Goal: Information Seeking & Learning: Learn about a topic

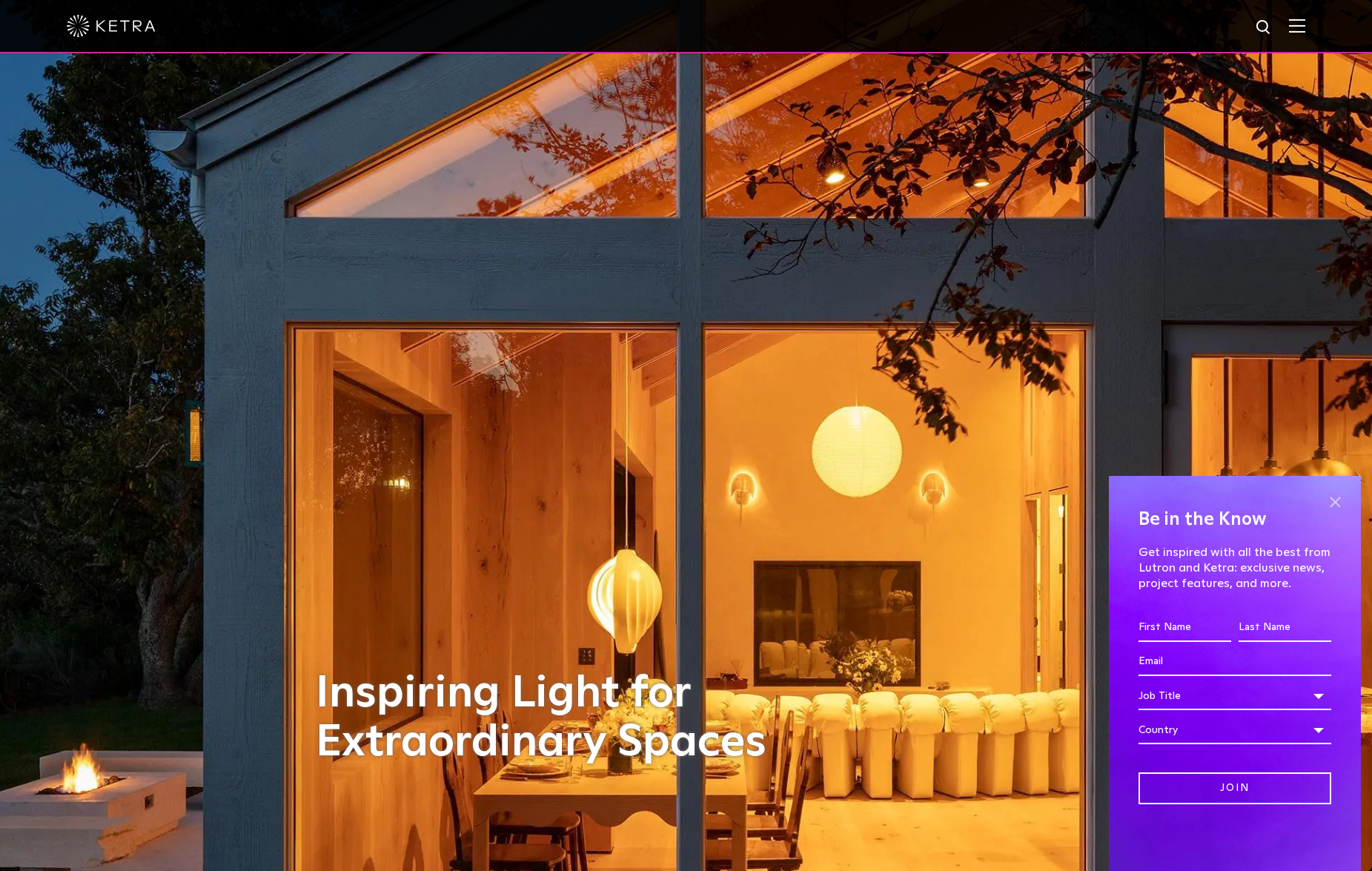
click at [1332, 499] on span at bounding box center [1334, 502] width 22 height 22
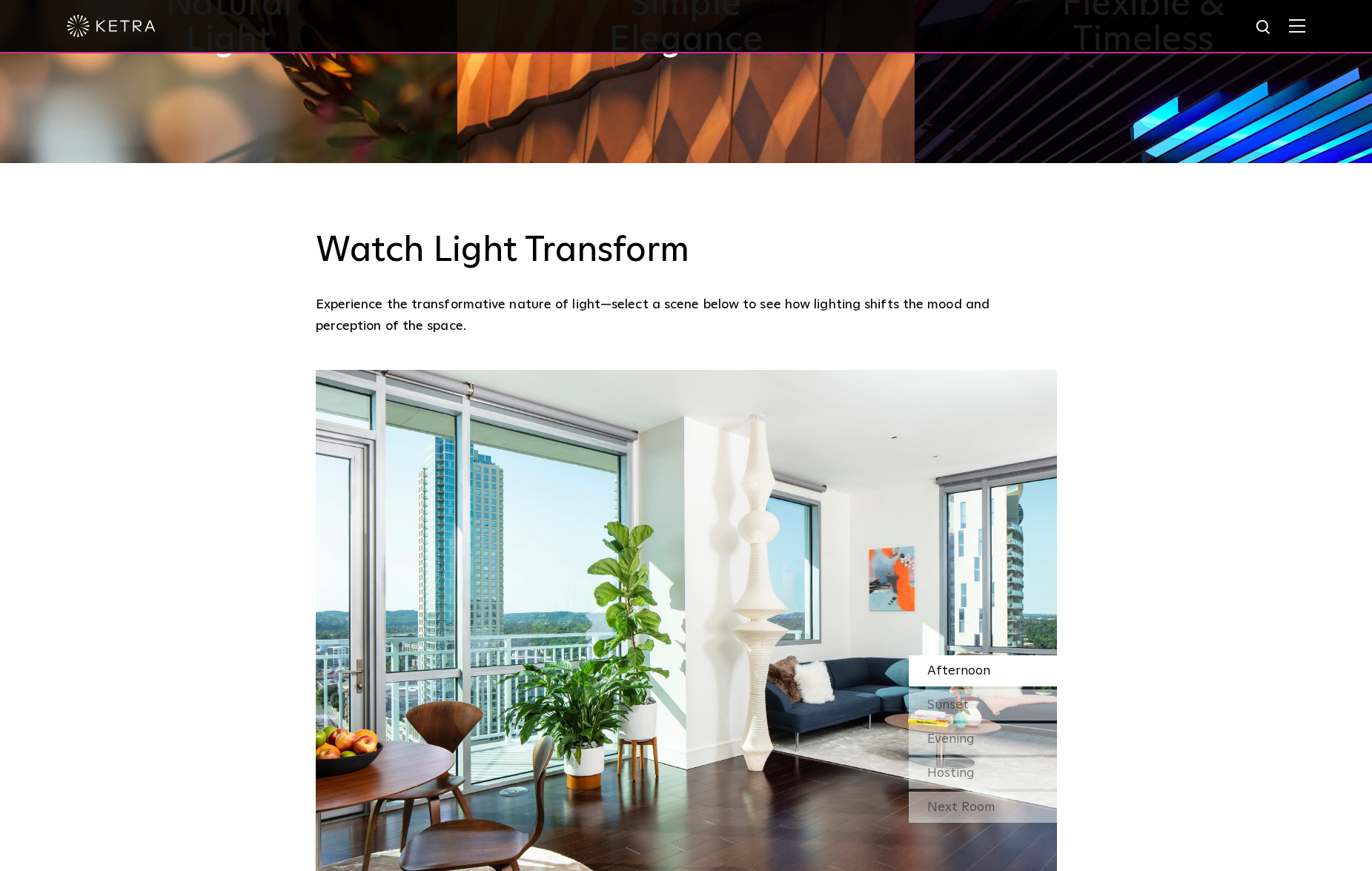
scroll to position [1269, 0]
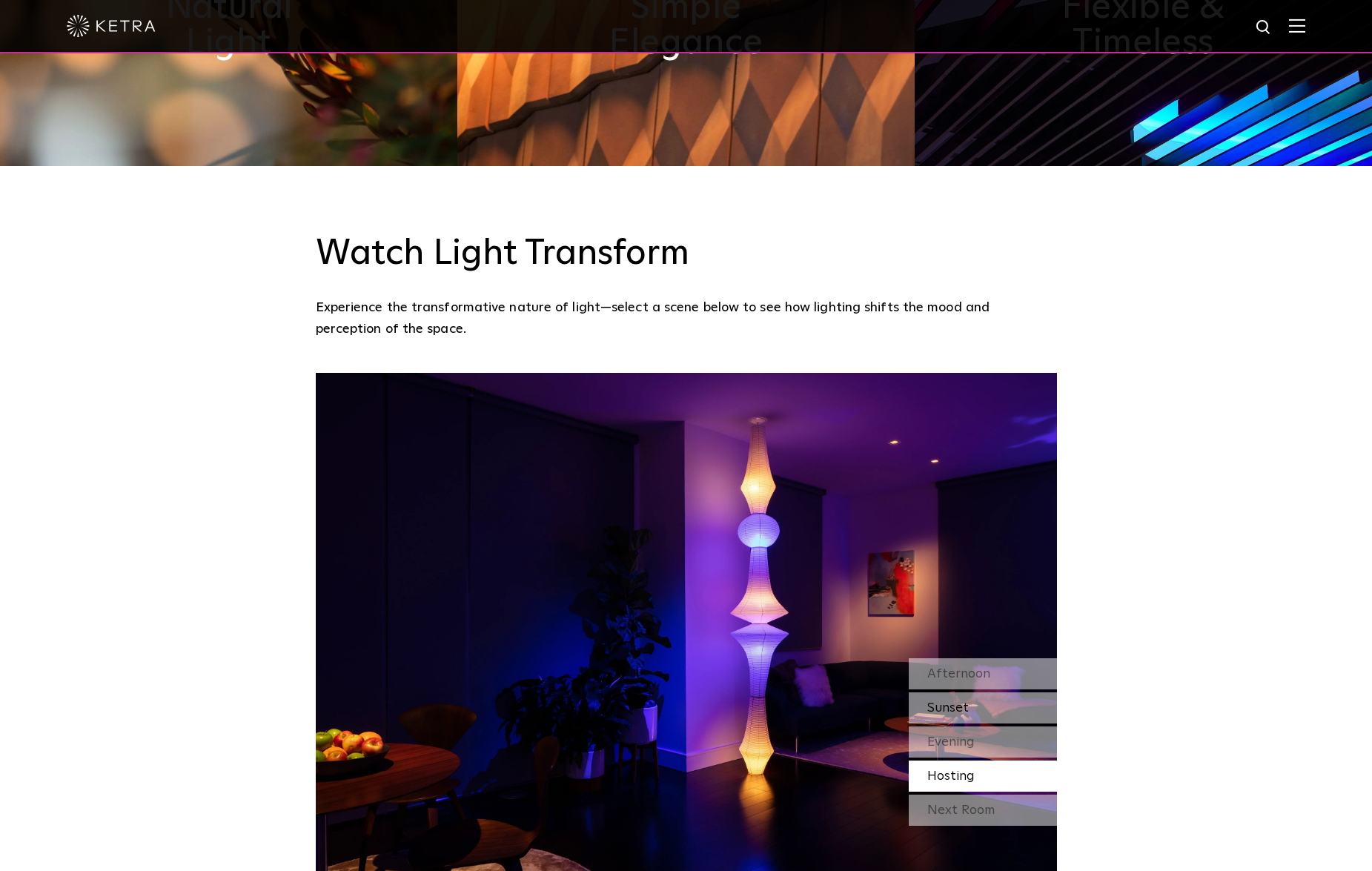
click at [997, 692] on div "Sunset" at bounding box center [982, 707] width 148 height 31
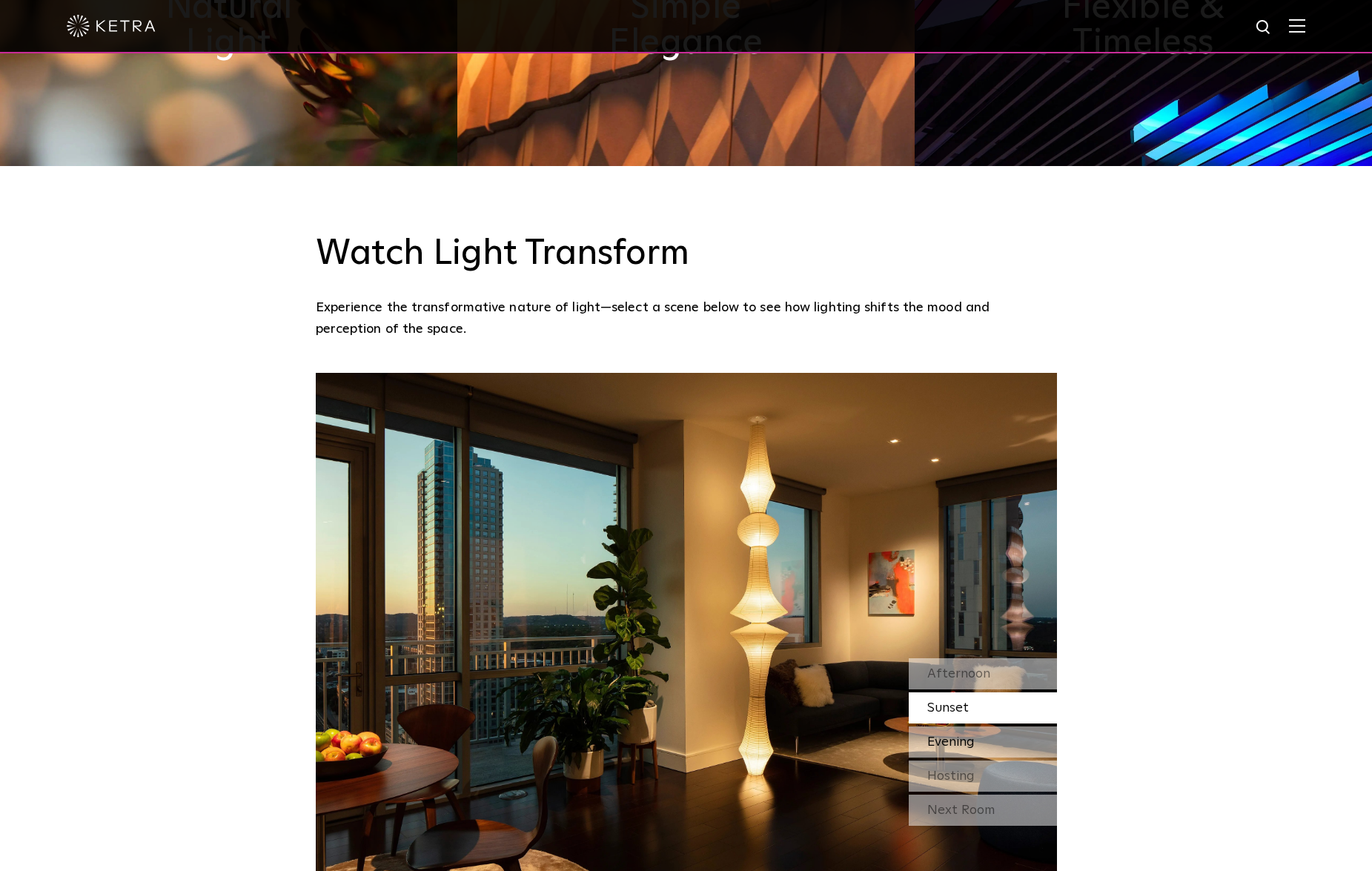
click at [992, 726] on div "Evening" at bounding box center [982, 741] width 148 height 31
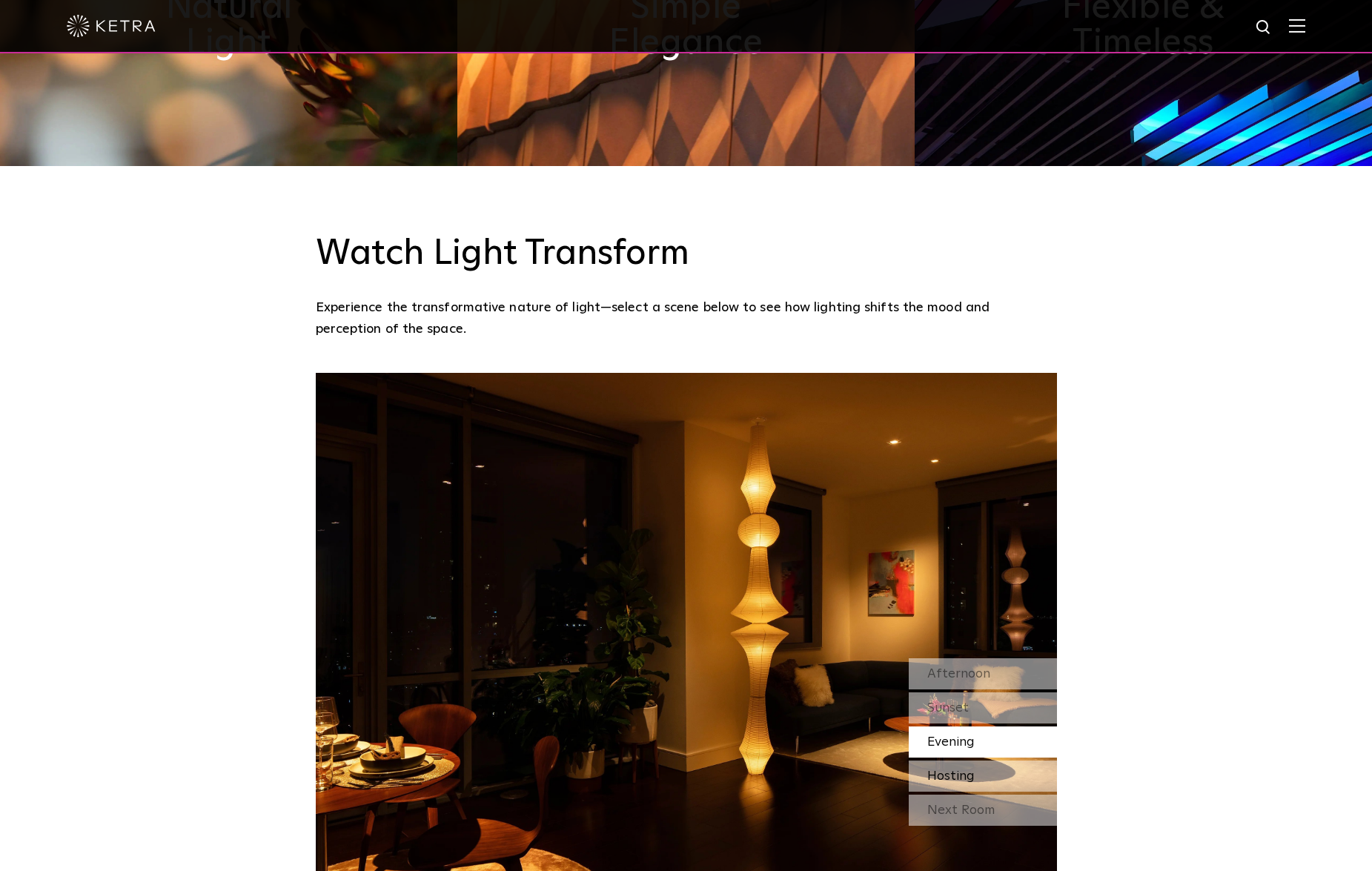
click at [1000, 760] on div "Hosting" at bounding box center [982, 775] width 148 height 31
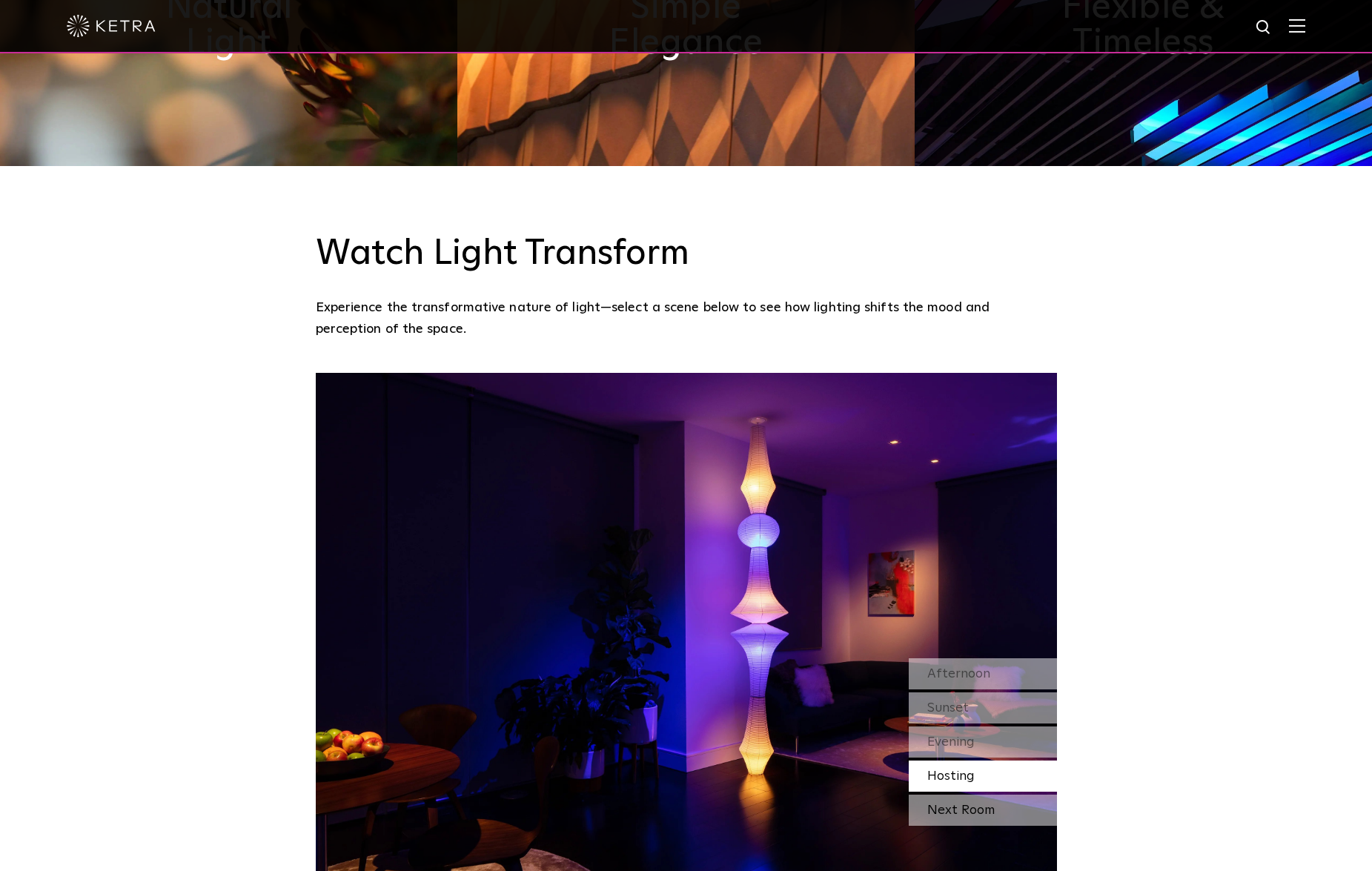
click at [1002, 795] on div "Next Room" at bounding box center [982, 810] width 148 height 31
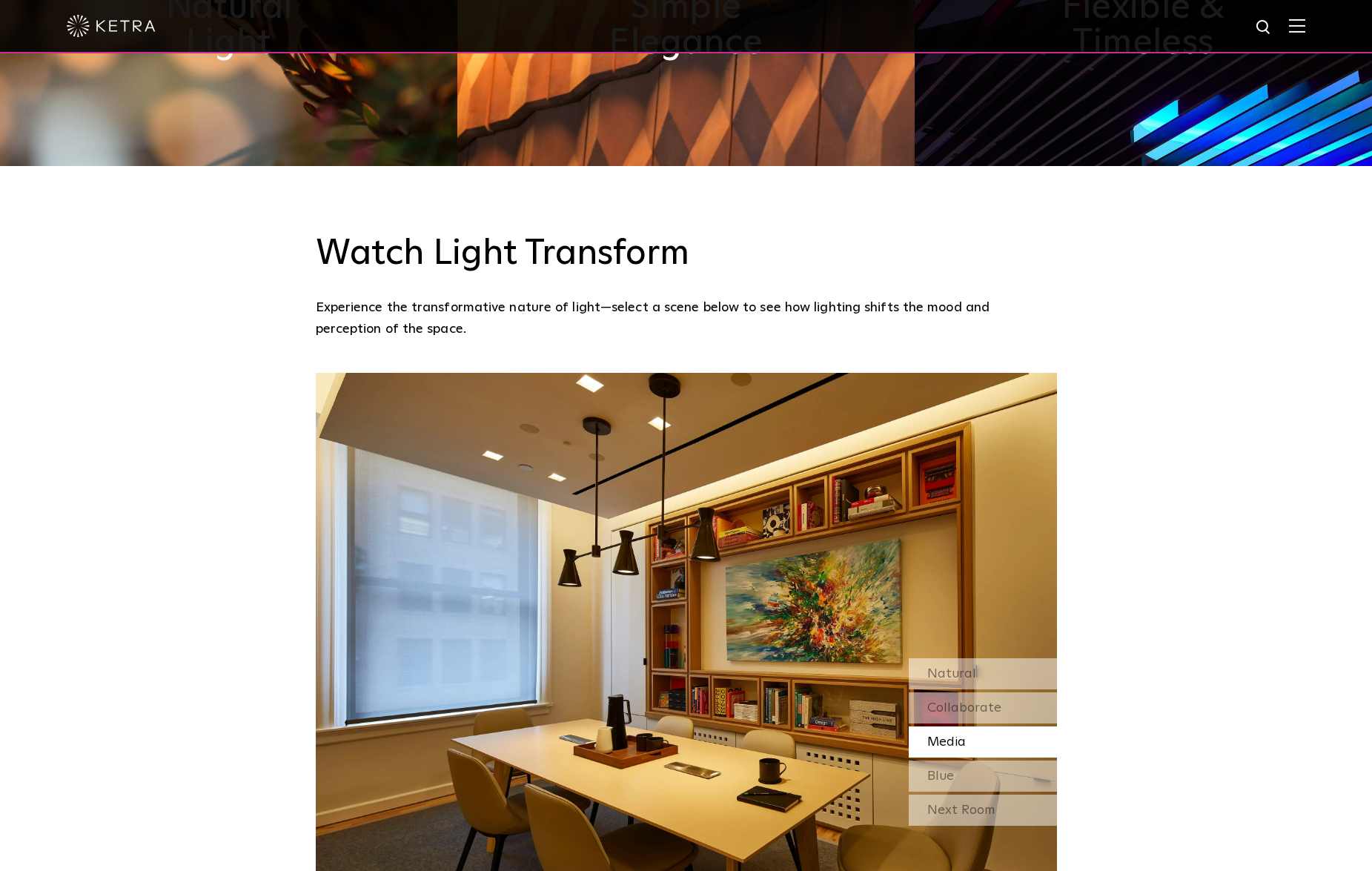
click at [1001, 795] on div "Next Room" at bounding box center [982, 810] width 148 height 31
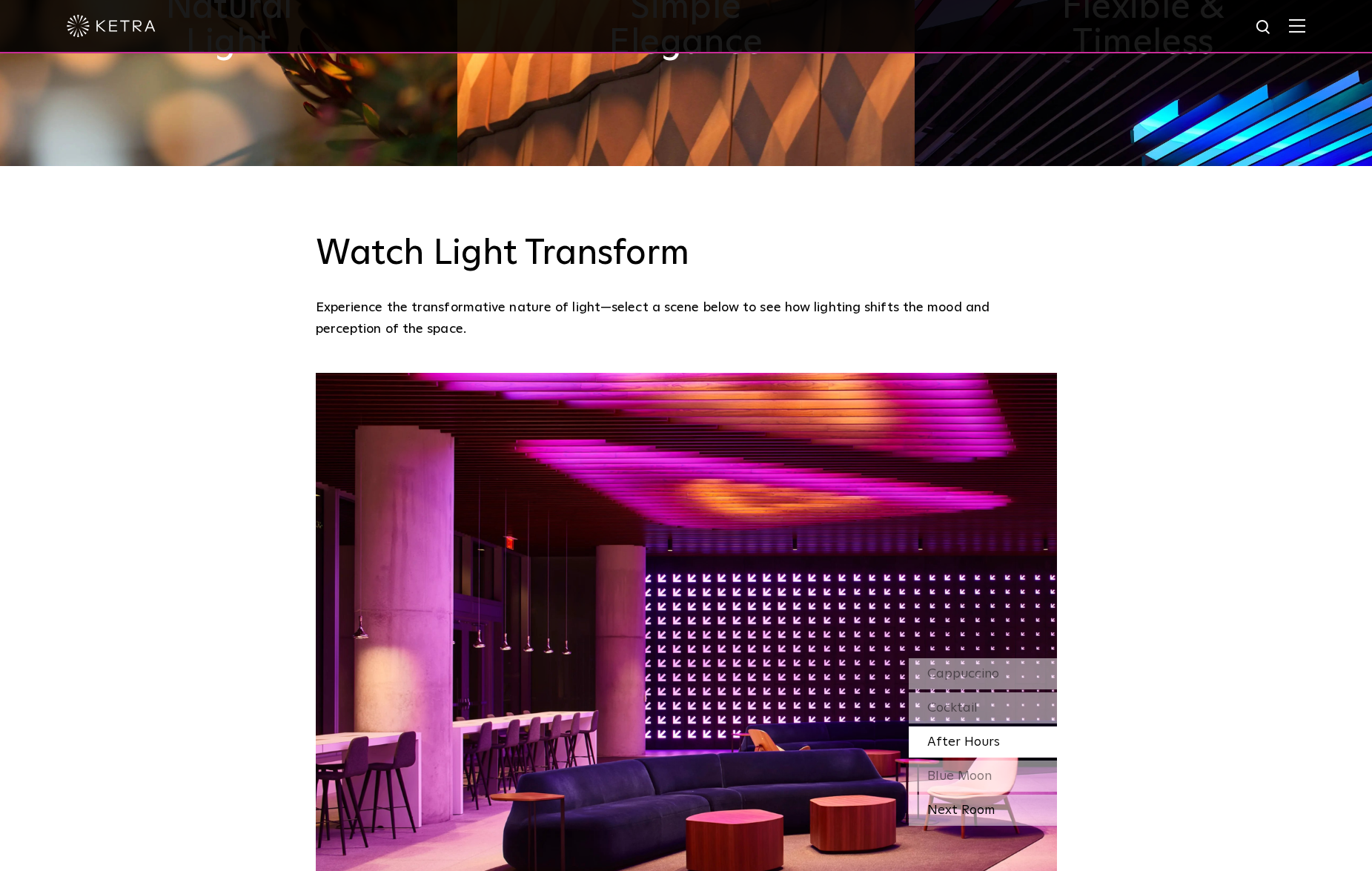
click at [1002, 795] on div "Next Room" at bounding box center [982, 810] width 148 height 31
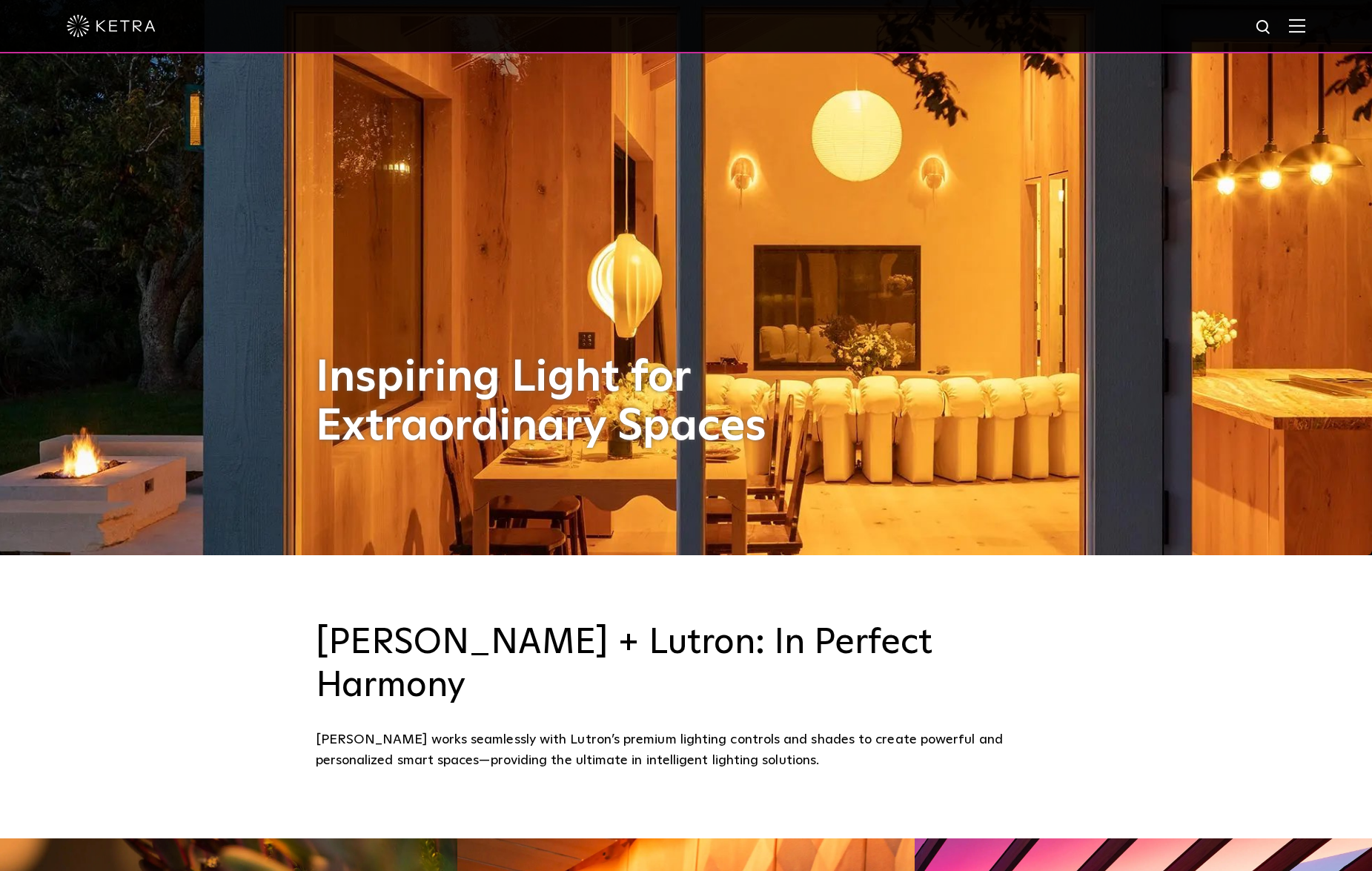
scroll to position [0, 0]
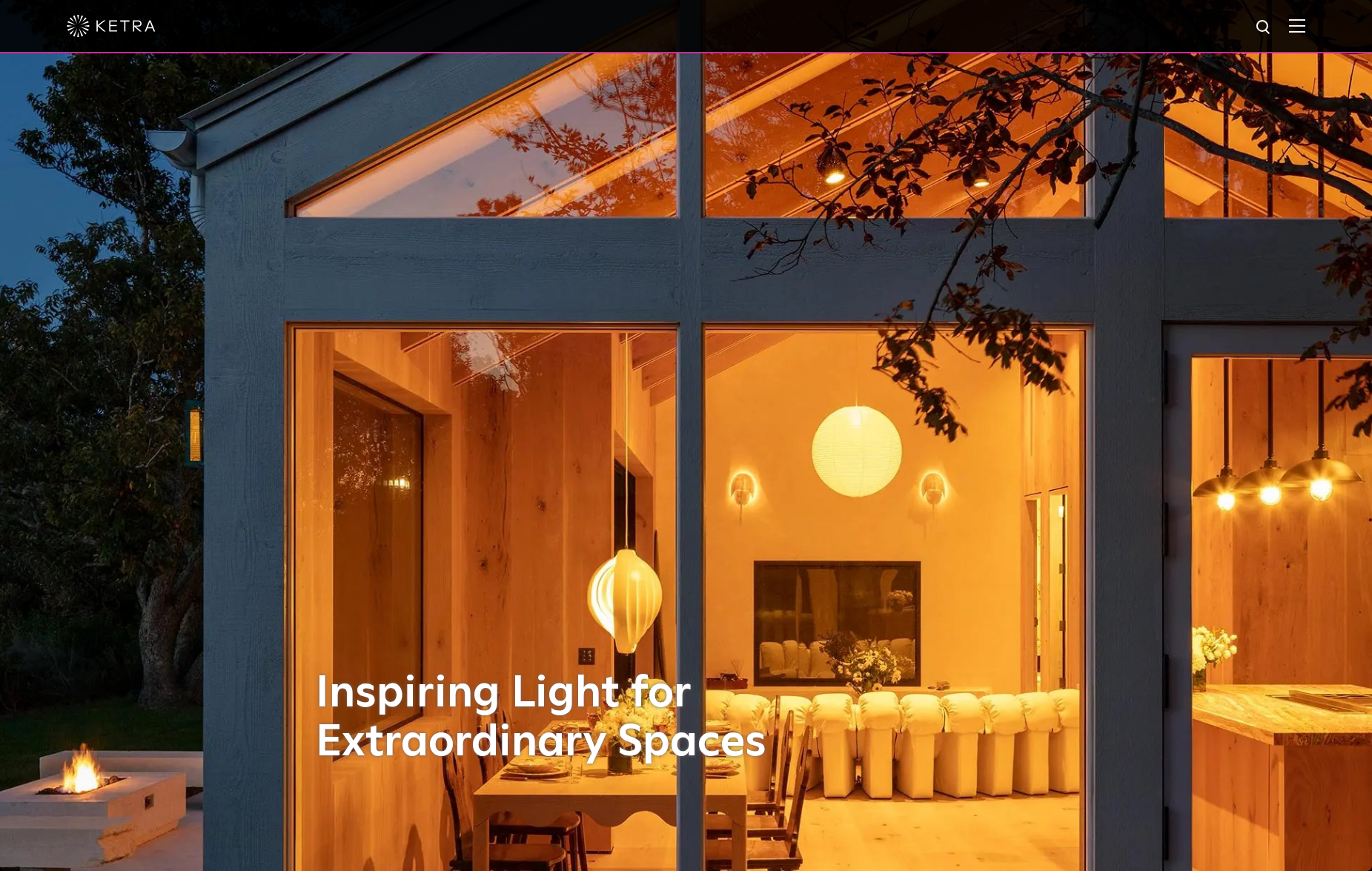
click at [1299, 28] on div at bounding box center [686, 26] width 1239 height 51
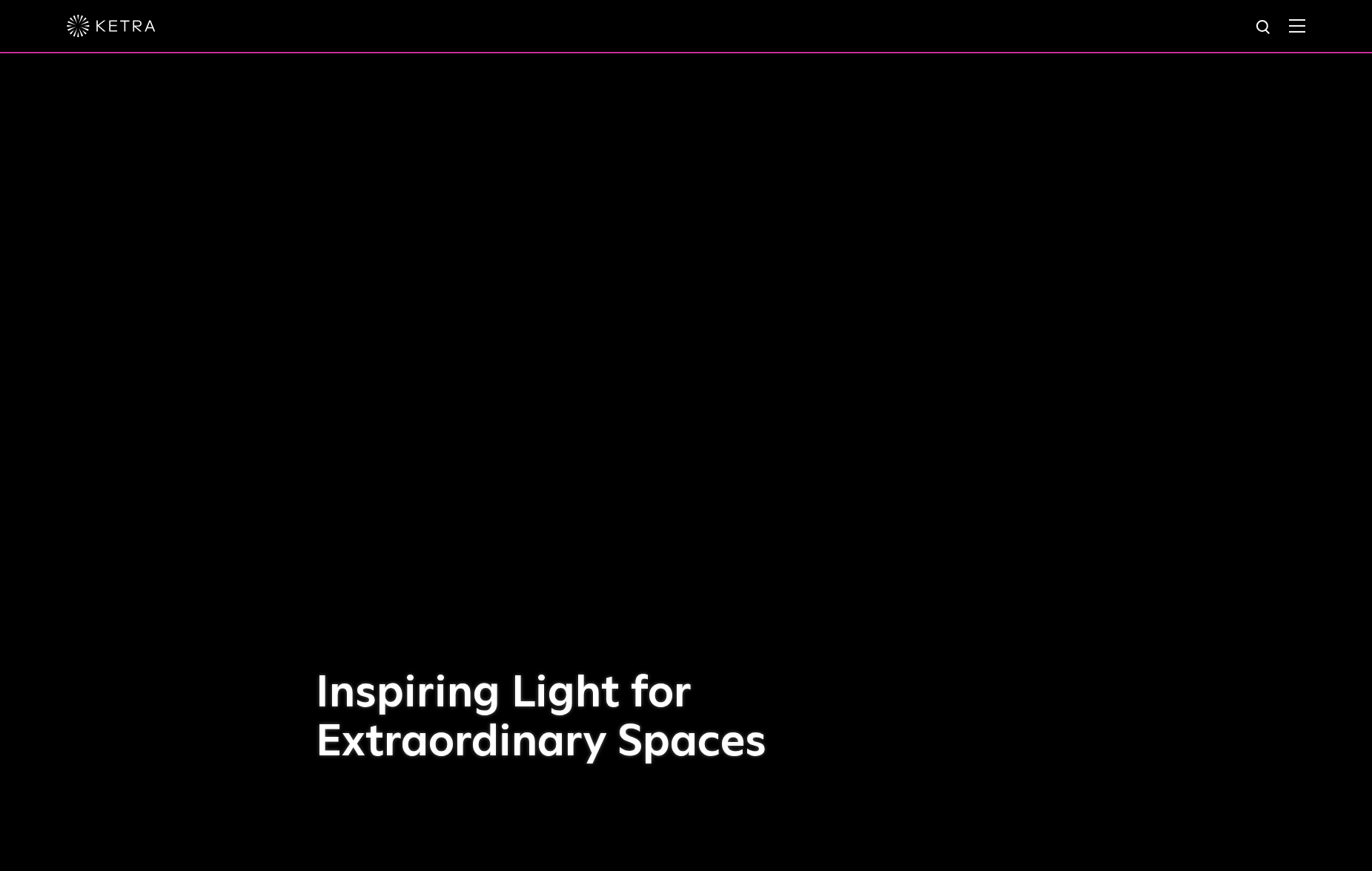
click at [1305, 25] on img at bounding box center [1297, 25] width 17 height 14
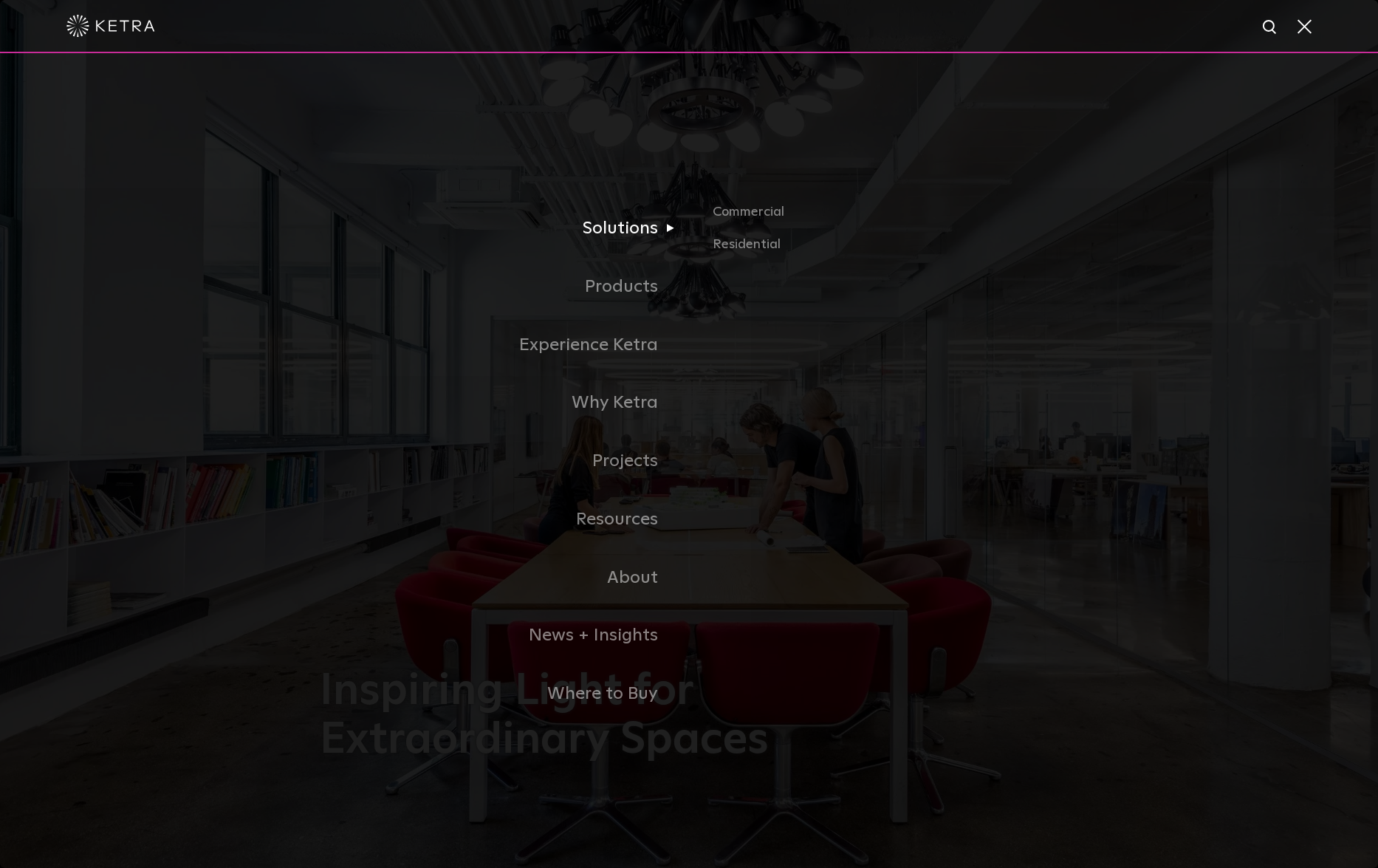
click at [656, 230] on link "Solutions" at bounding box center [504, 229] width 369 height 59
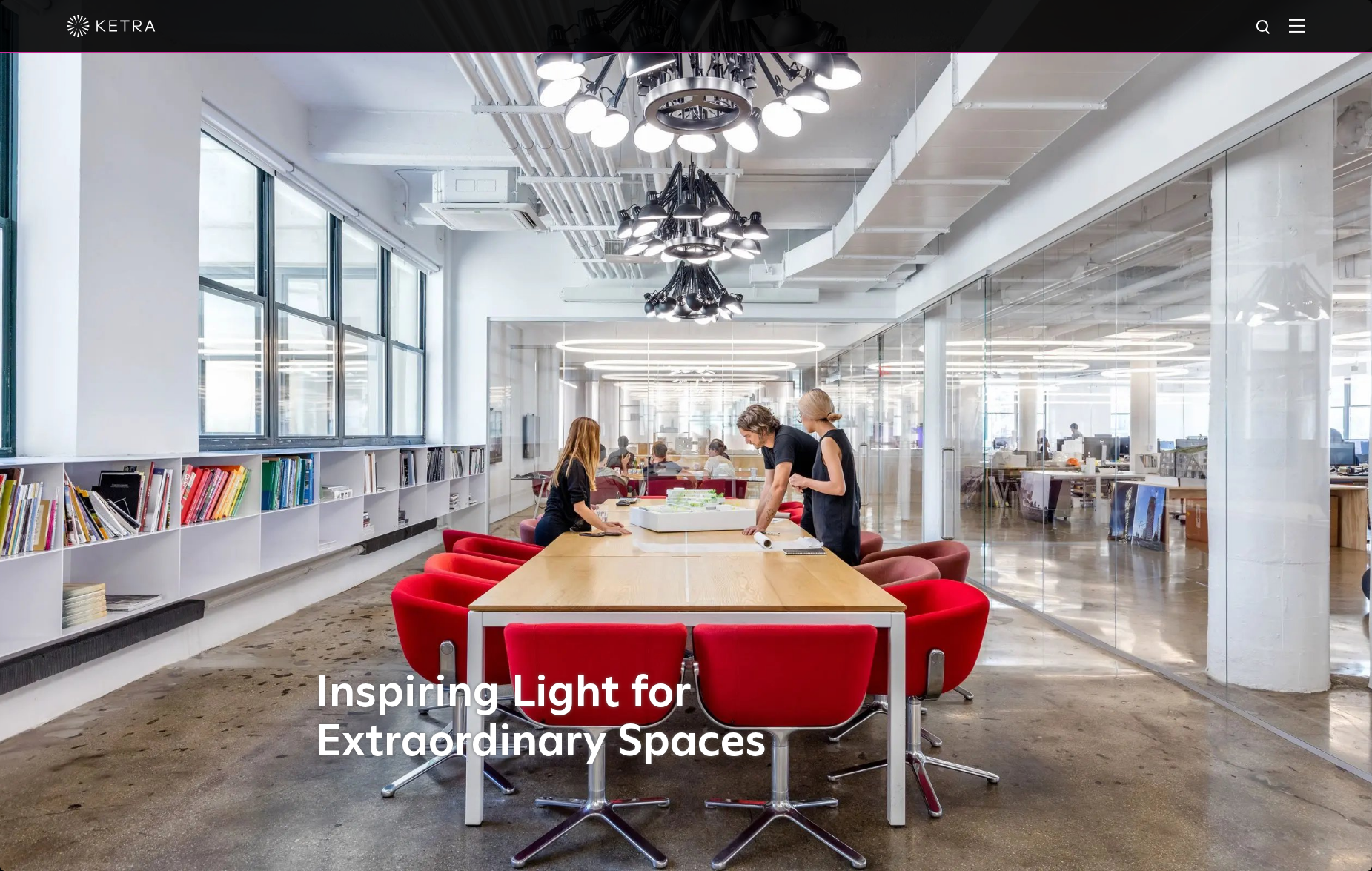
click at [1305, 19] on img at bounding box center [1297, 25] width 17 height 14
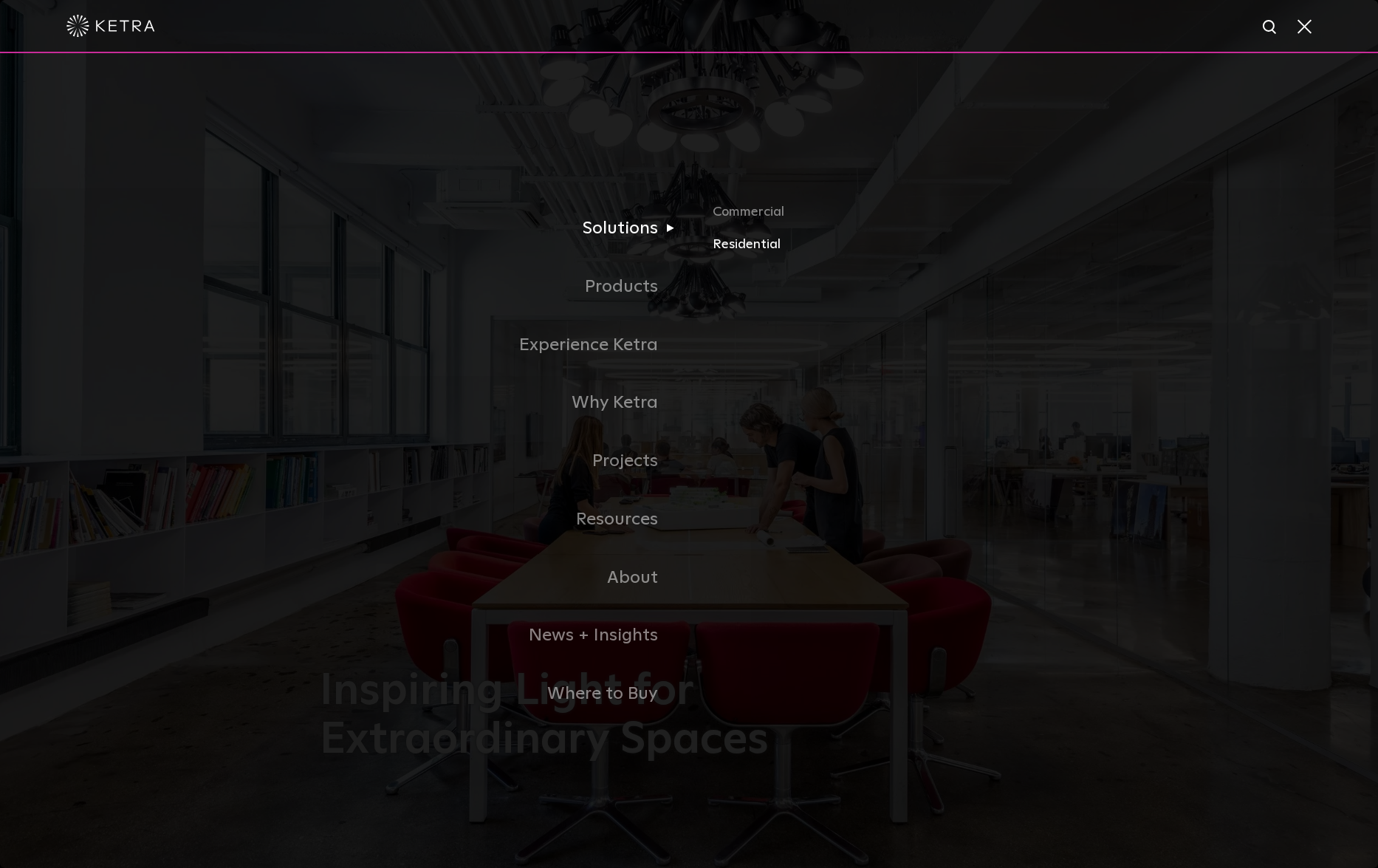
click at [750, 242] on link "Residential" at bounding box center [884, 244] width 345 height 21
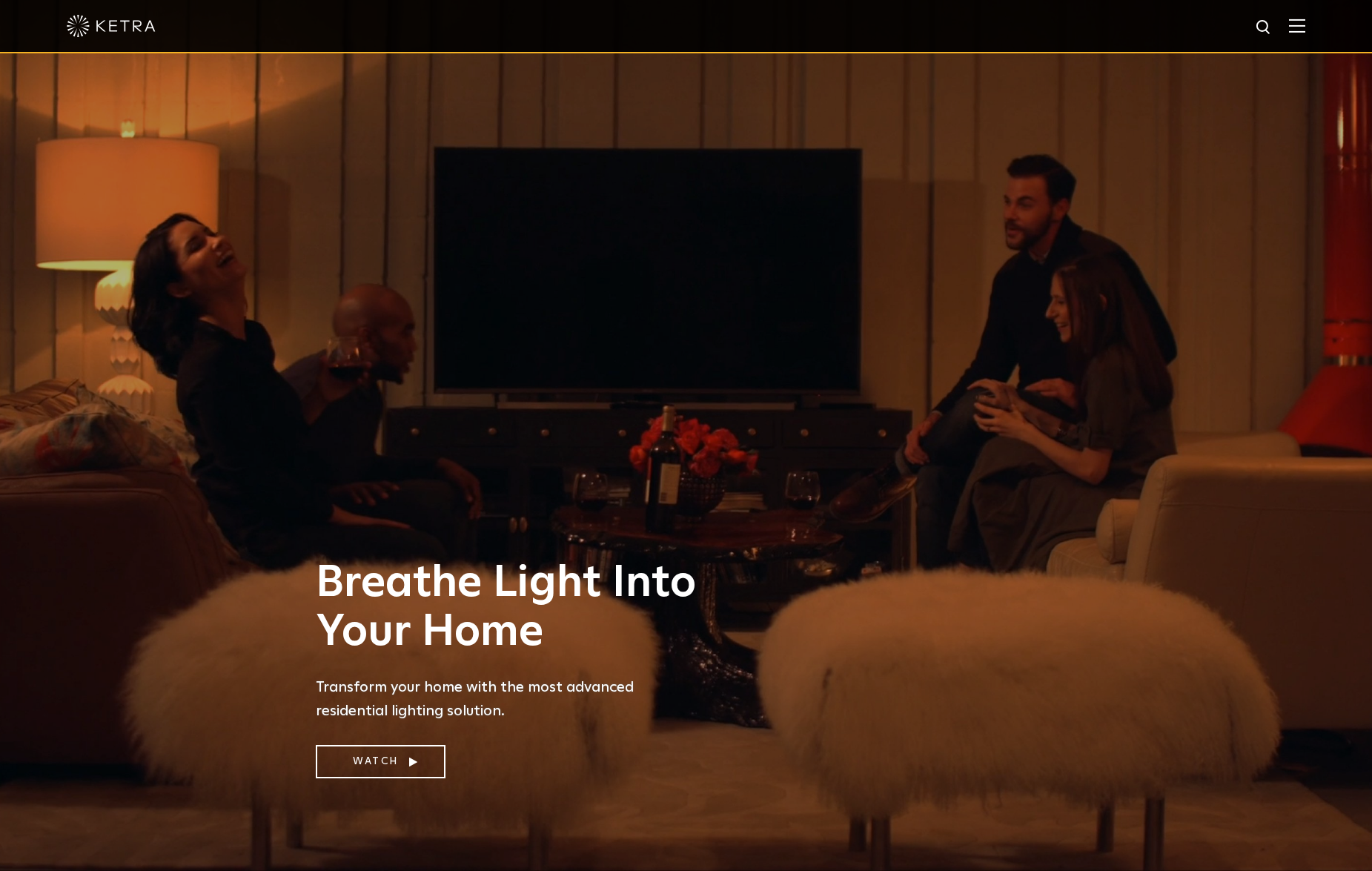
click at [1305, 25] on img at bounding box center [1297, 25] width 17 height 14
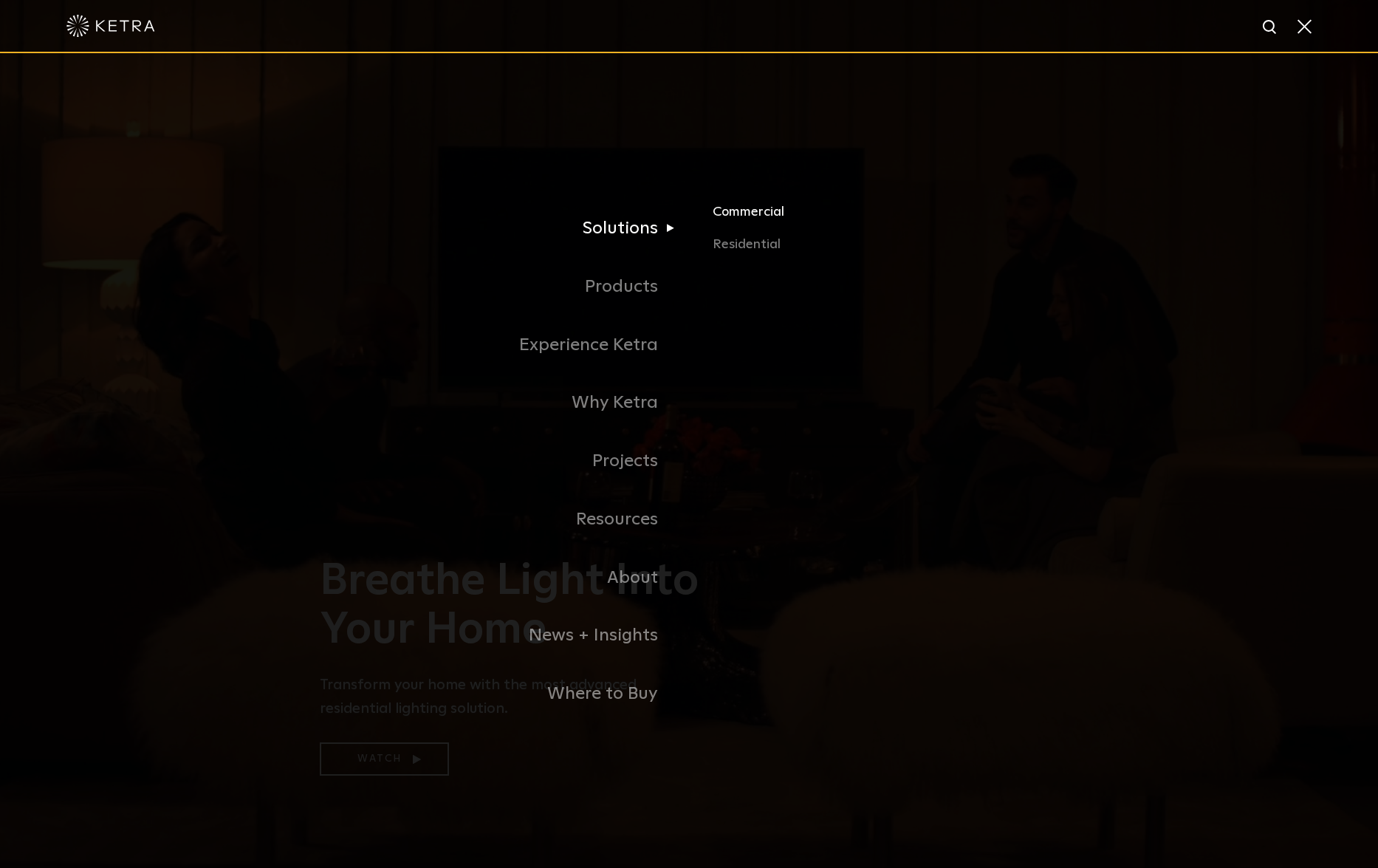
click at [749, 216] on link "Commercial" at bounding box center [884, 217] width 345 height 32
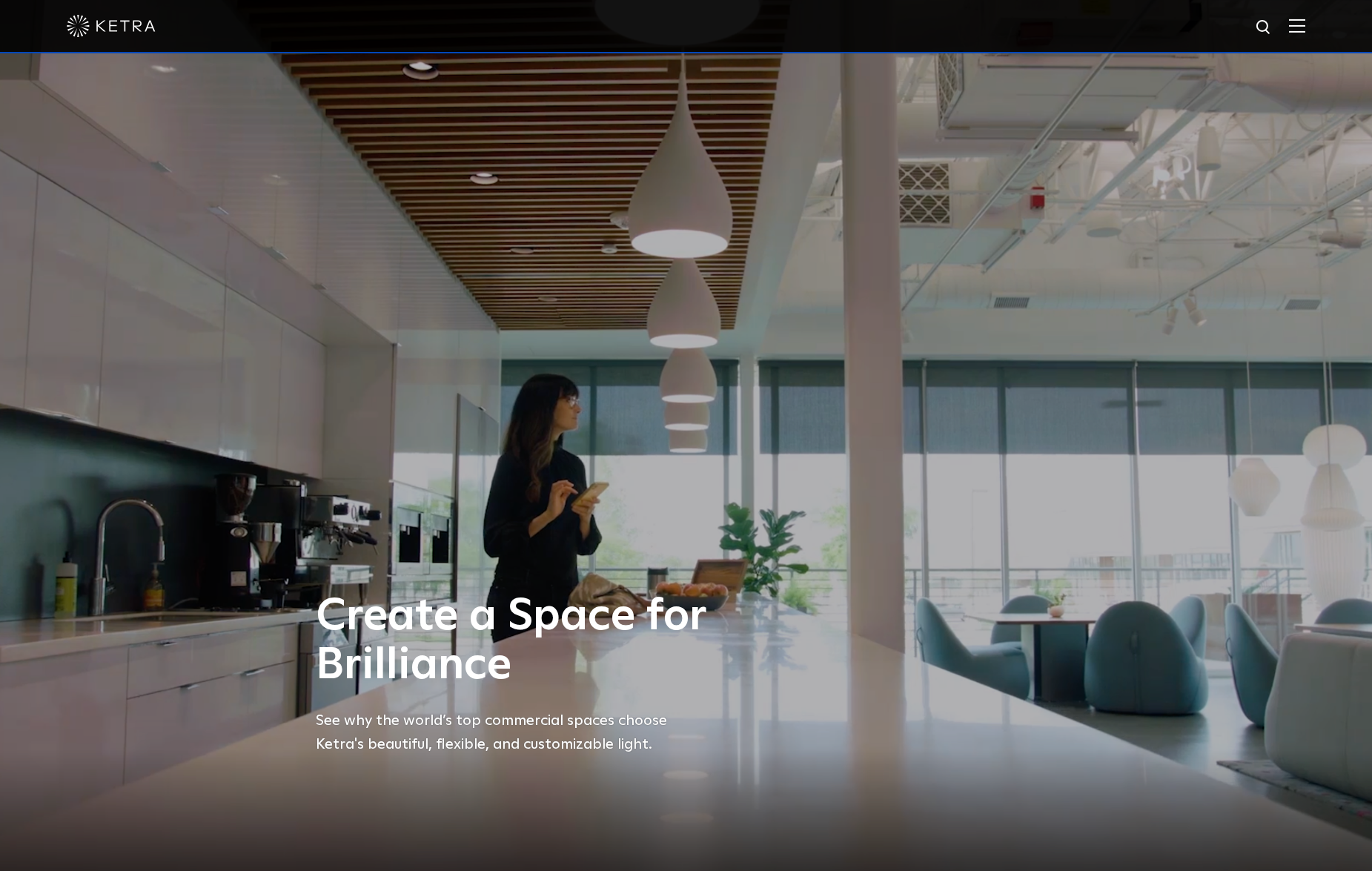
click at [1305, 24] on img at bounding box center [1297, 25] width 17 height 14
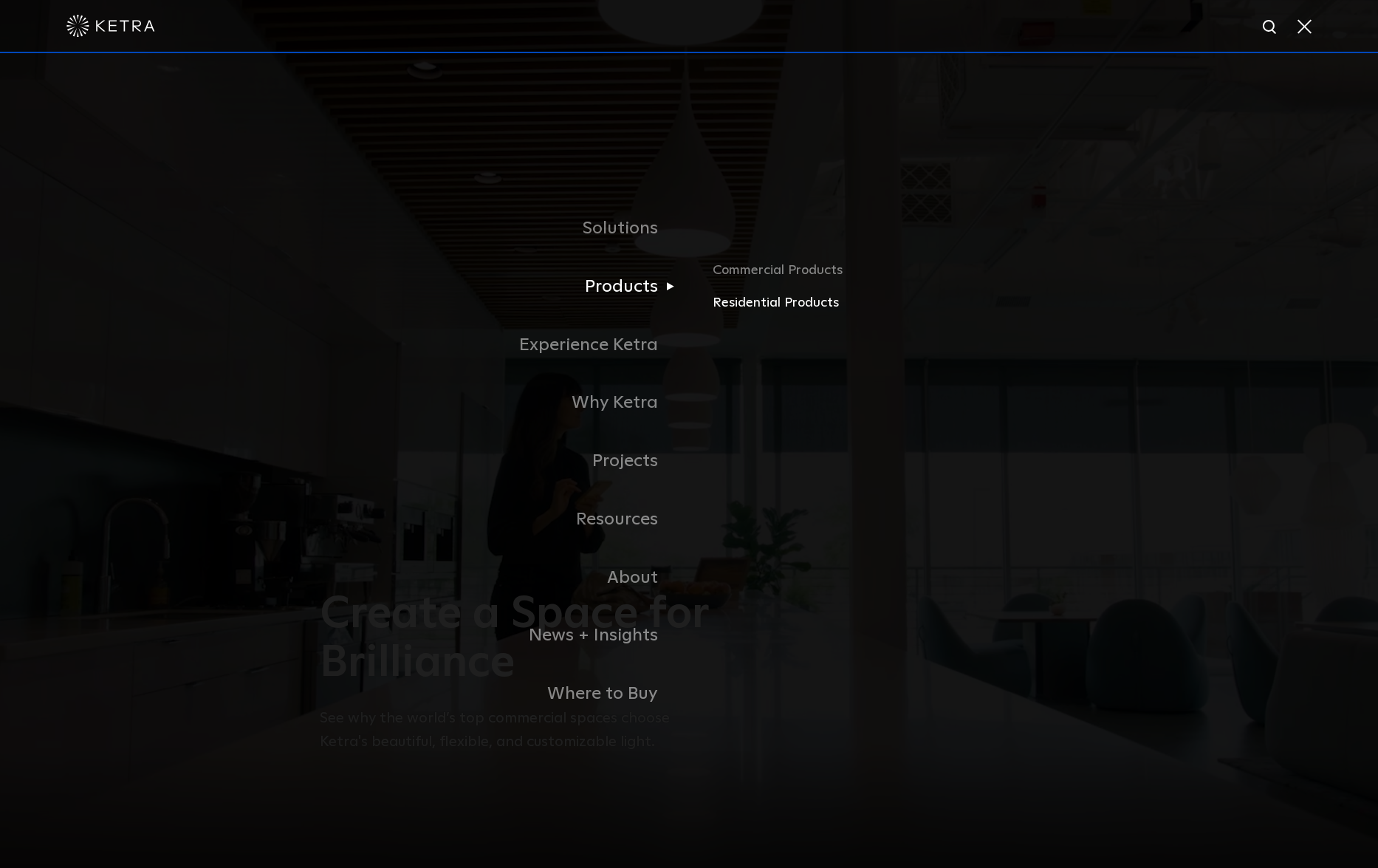
click at [735, 302] on link "Residential Products" at bounding box center [884, 302] width 345 height 21
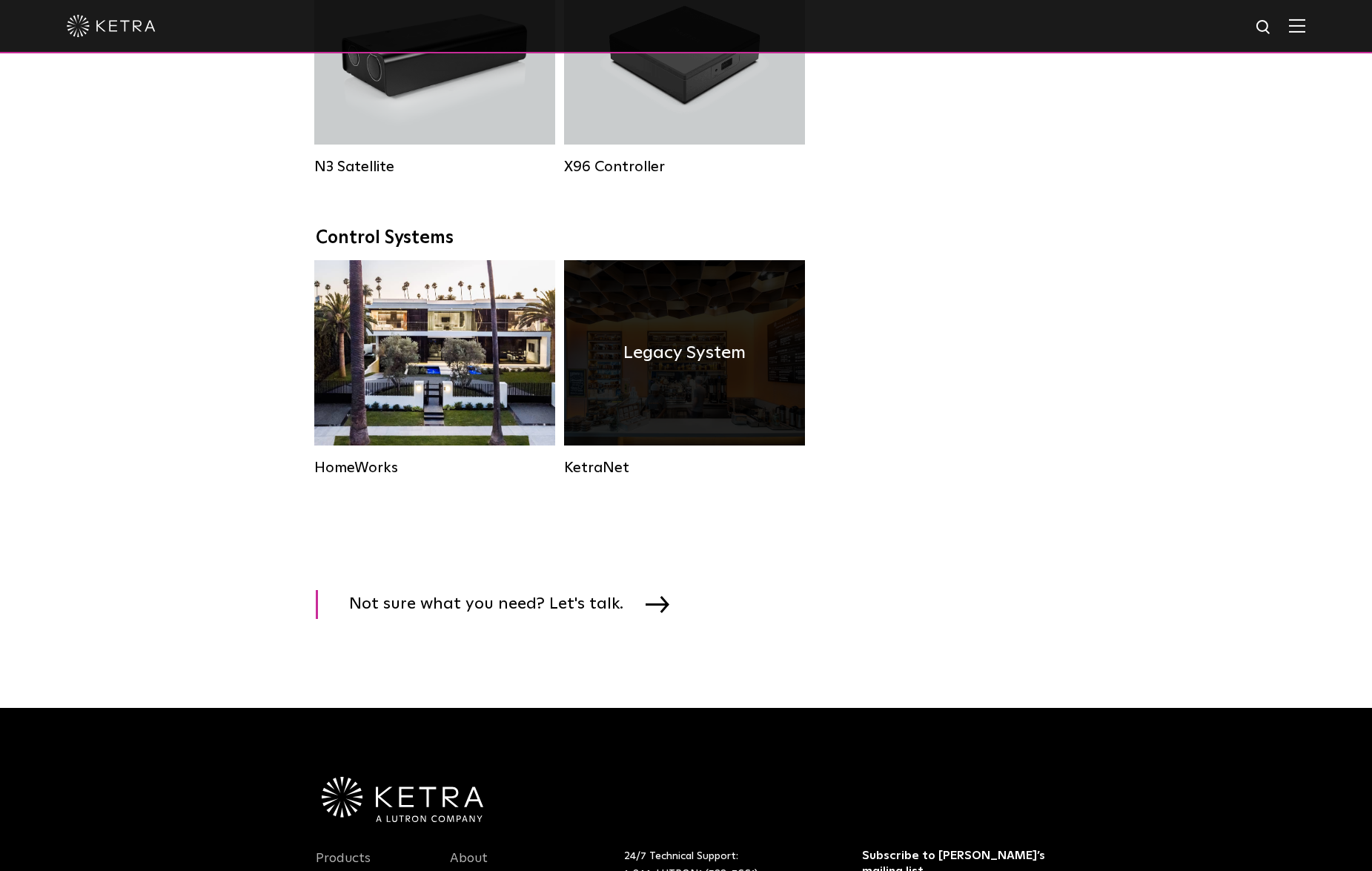
scroll to position [1836, 0]
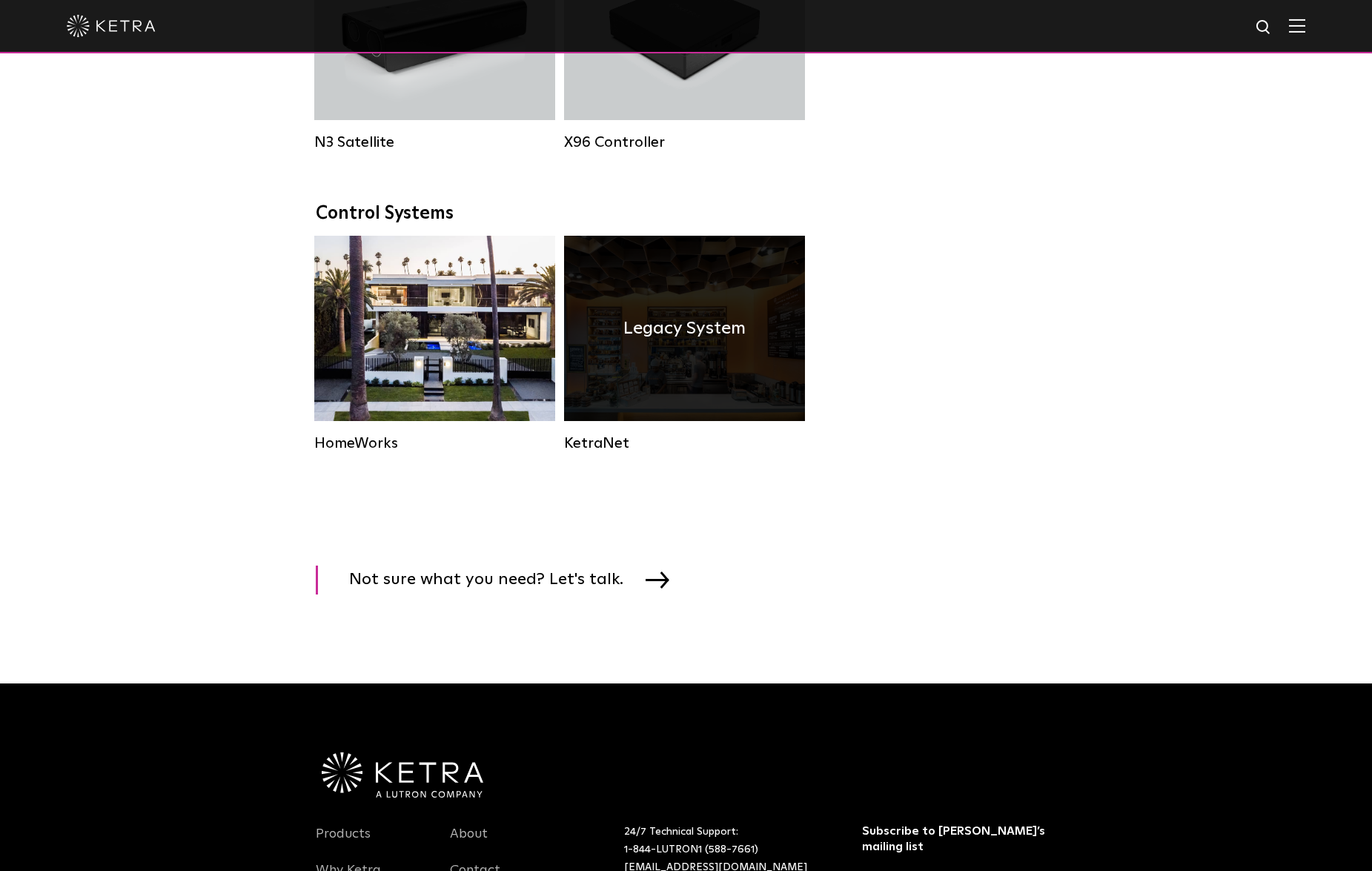
click at [769, 303] on div "Legacy System" at bounding box center [685, 328] width 241 height 186
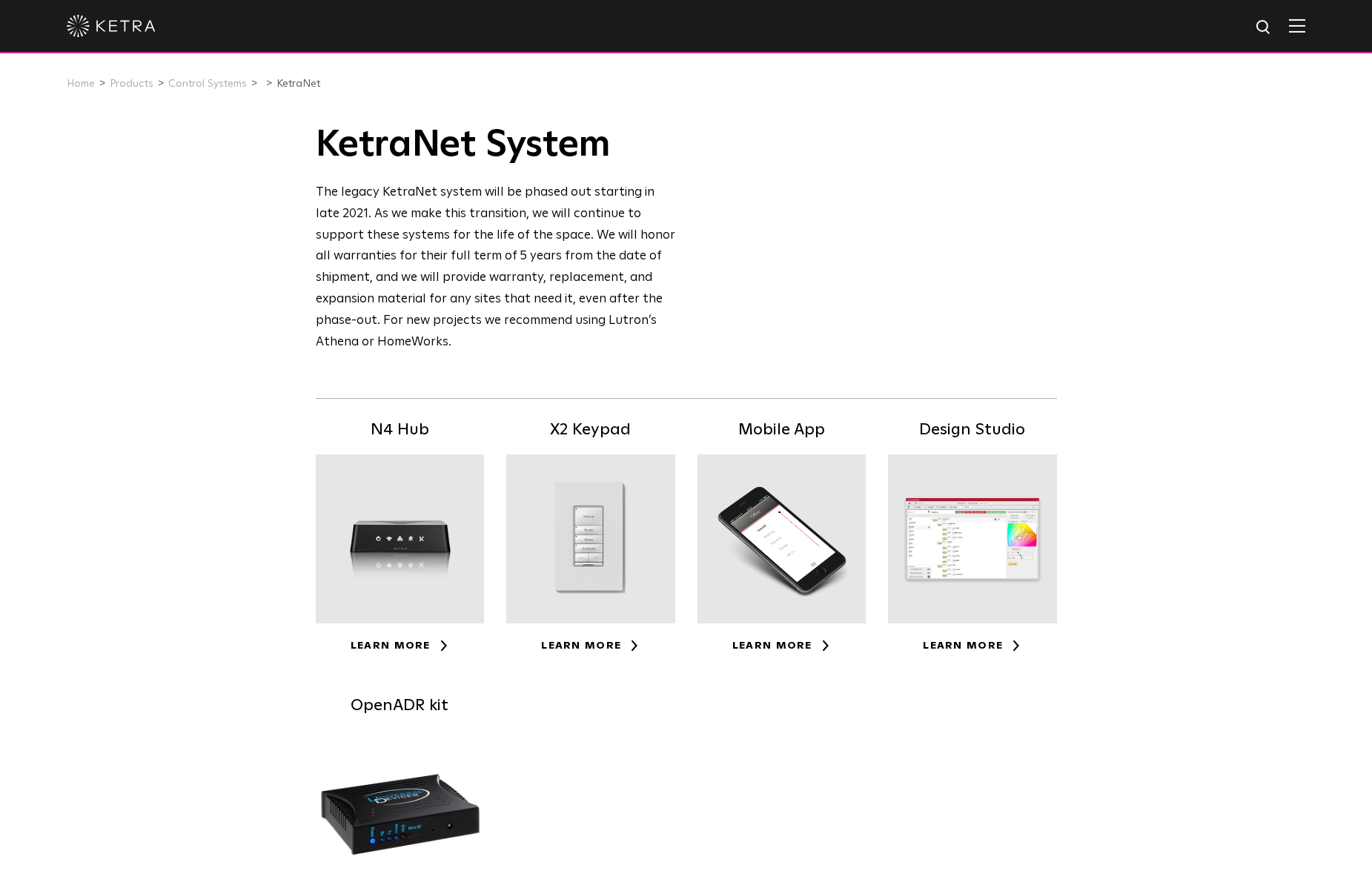
click at [1305, 28] on img at bounding box center [1297, 25] width 17 height 14
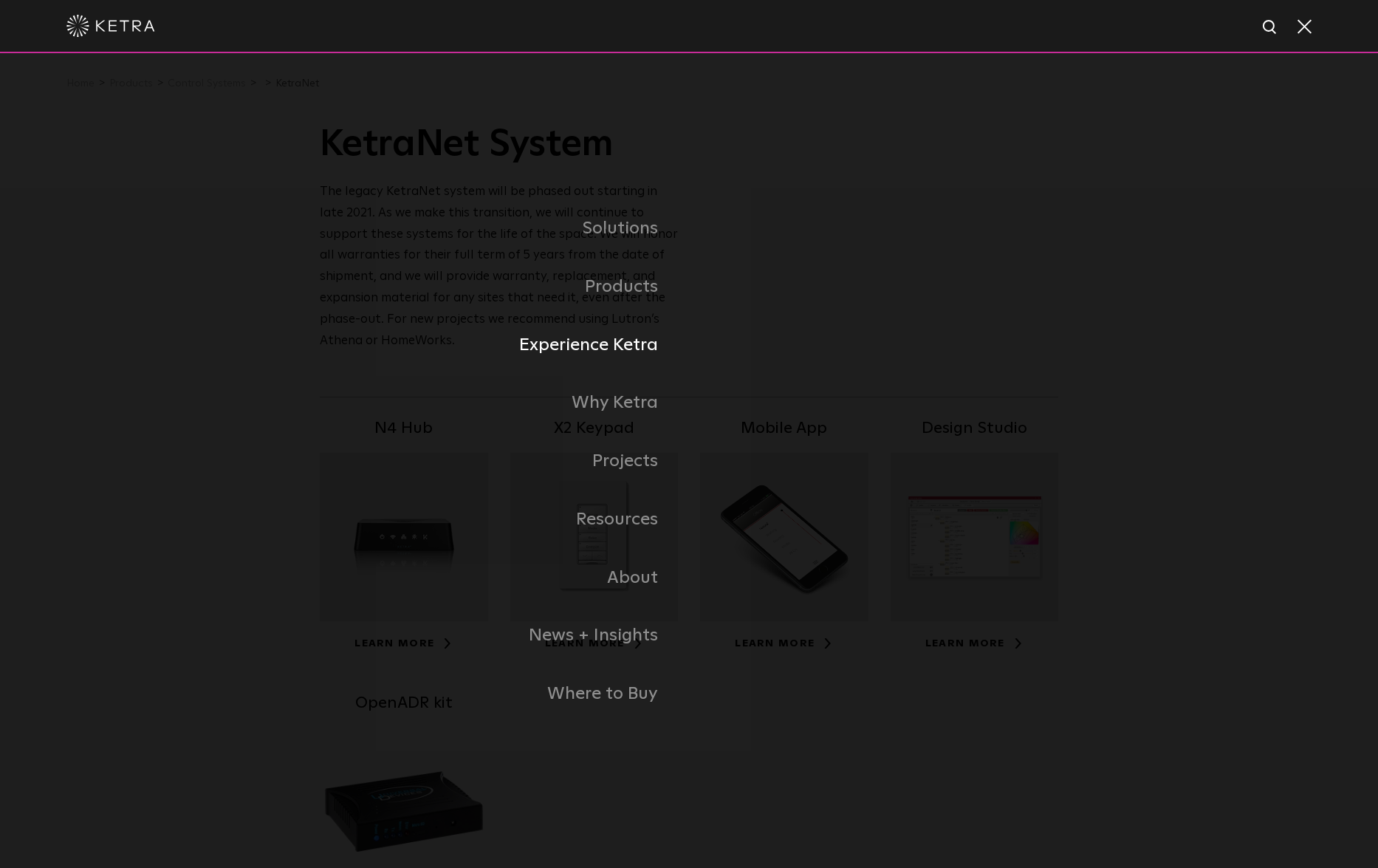
click at [658, 345] on link "Experience Ketra" at bounding box center [504, 345] width 369 height 59
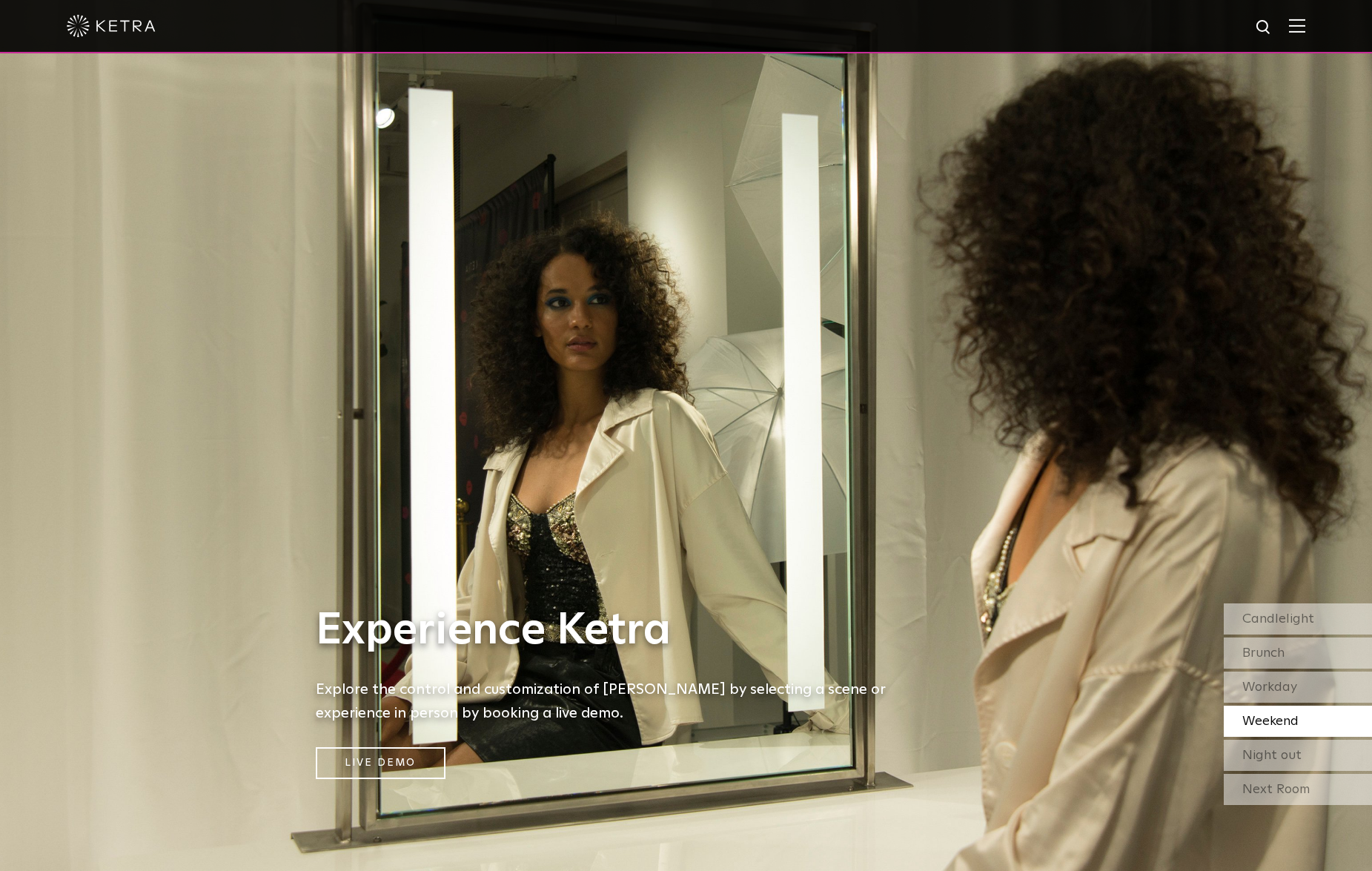
click at [1319, 25] on div at bounding box center [686, 27] width 1372 height 53
click at [1305, 24] on img at bounding box center [1297, 25] width 17 height 14
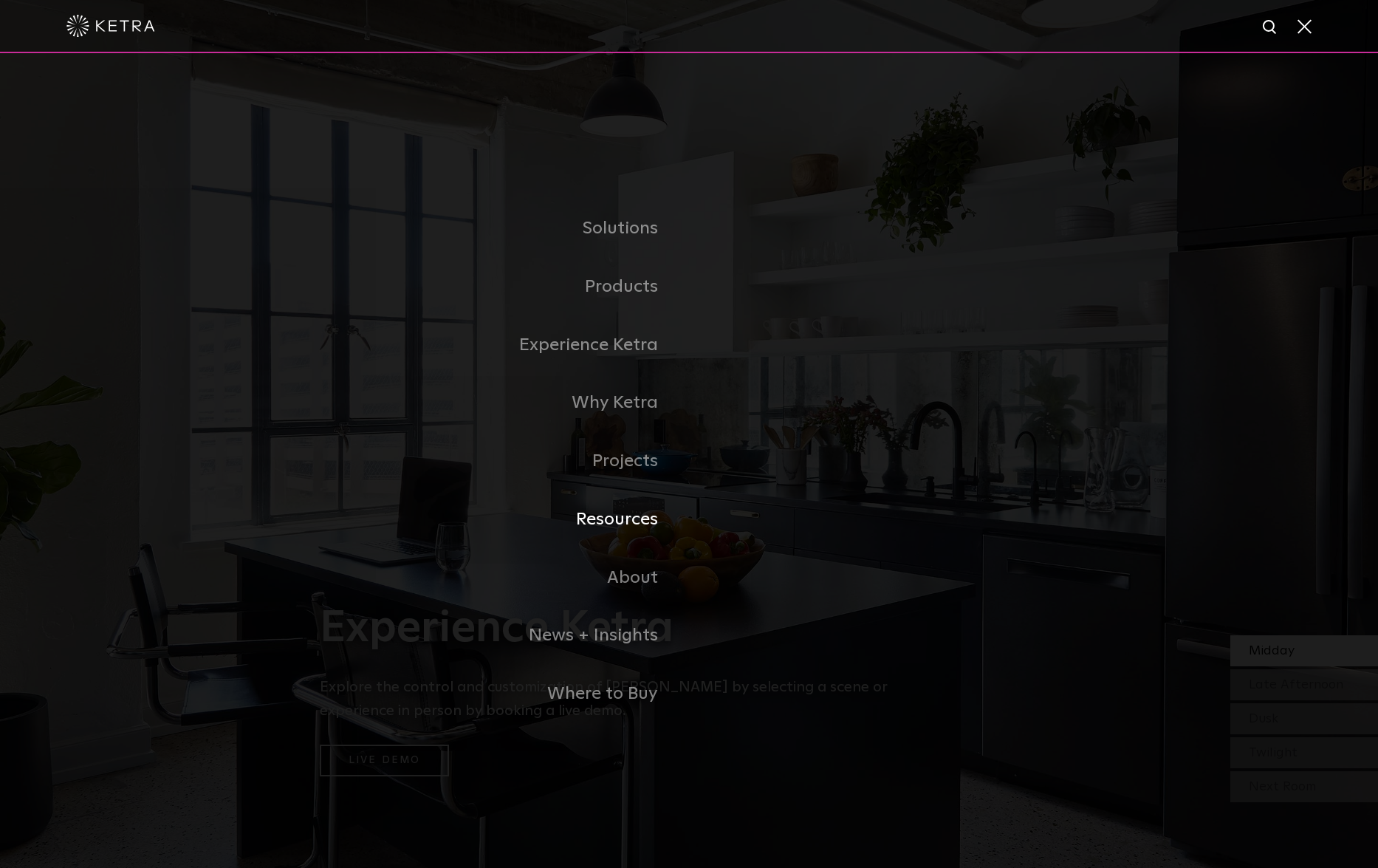
click at [624, 513] on link "Resources" at bounding box center [504, 519] width 369 height 59
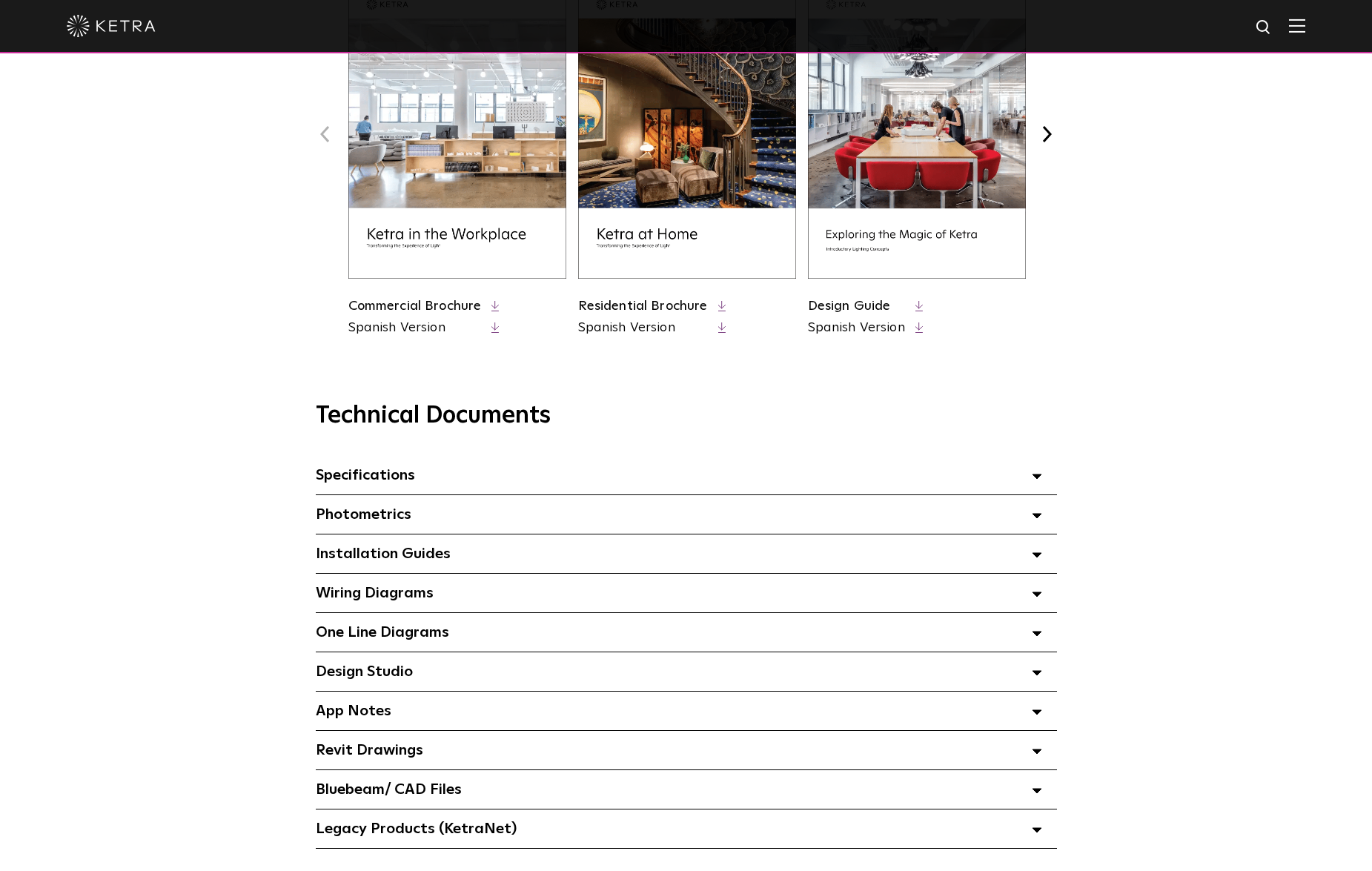
scroll to position [739, 0]
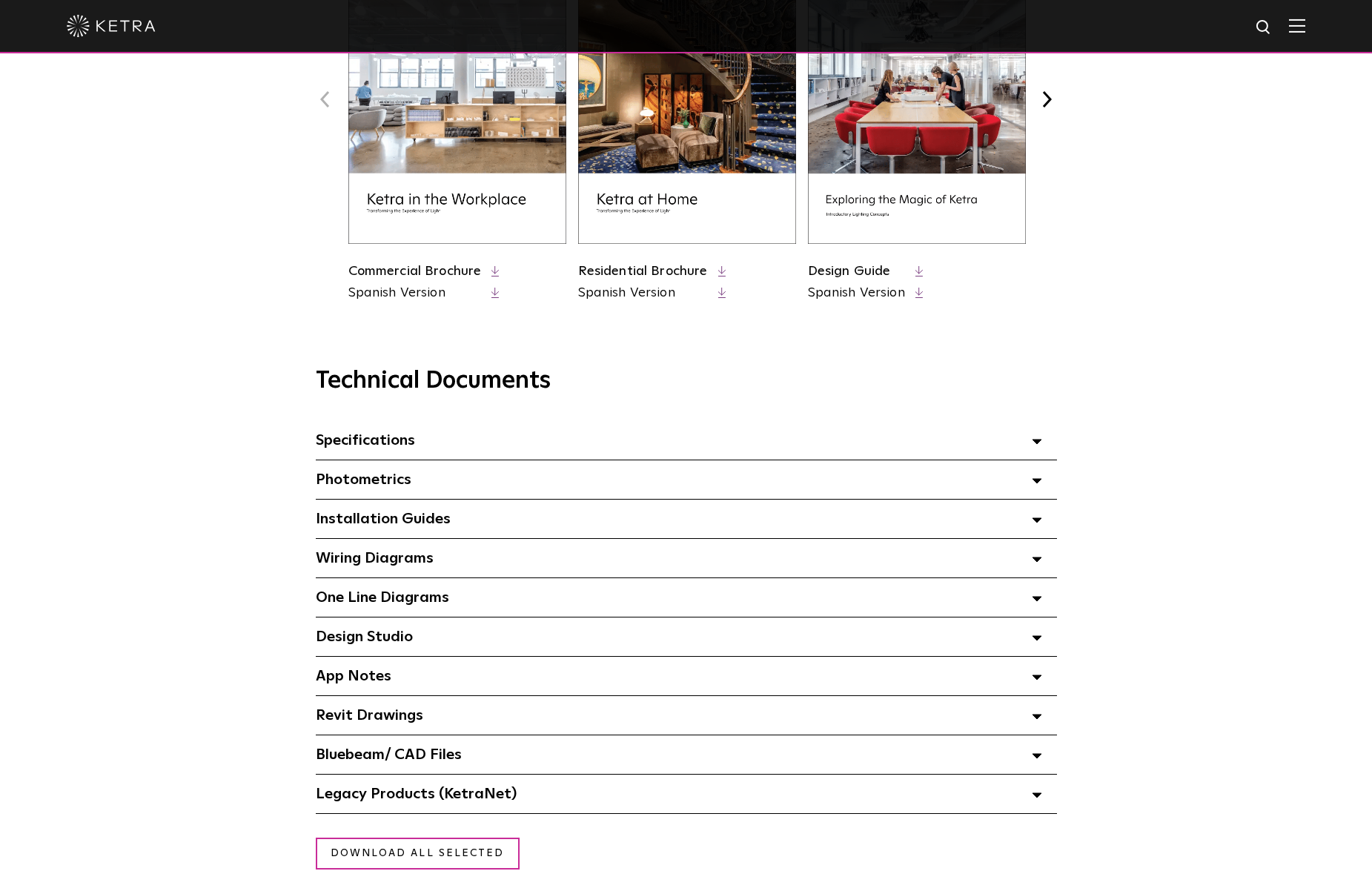
click at [1033, 440] on icon at bounding box center [1037, 441] width 10 height 6
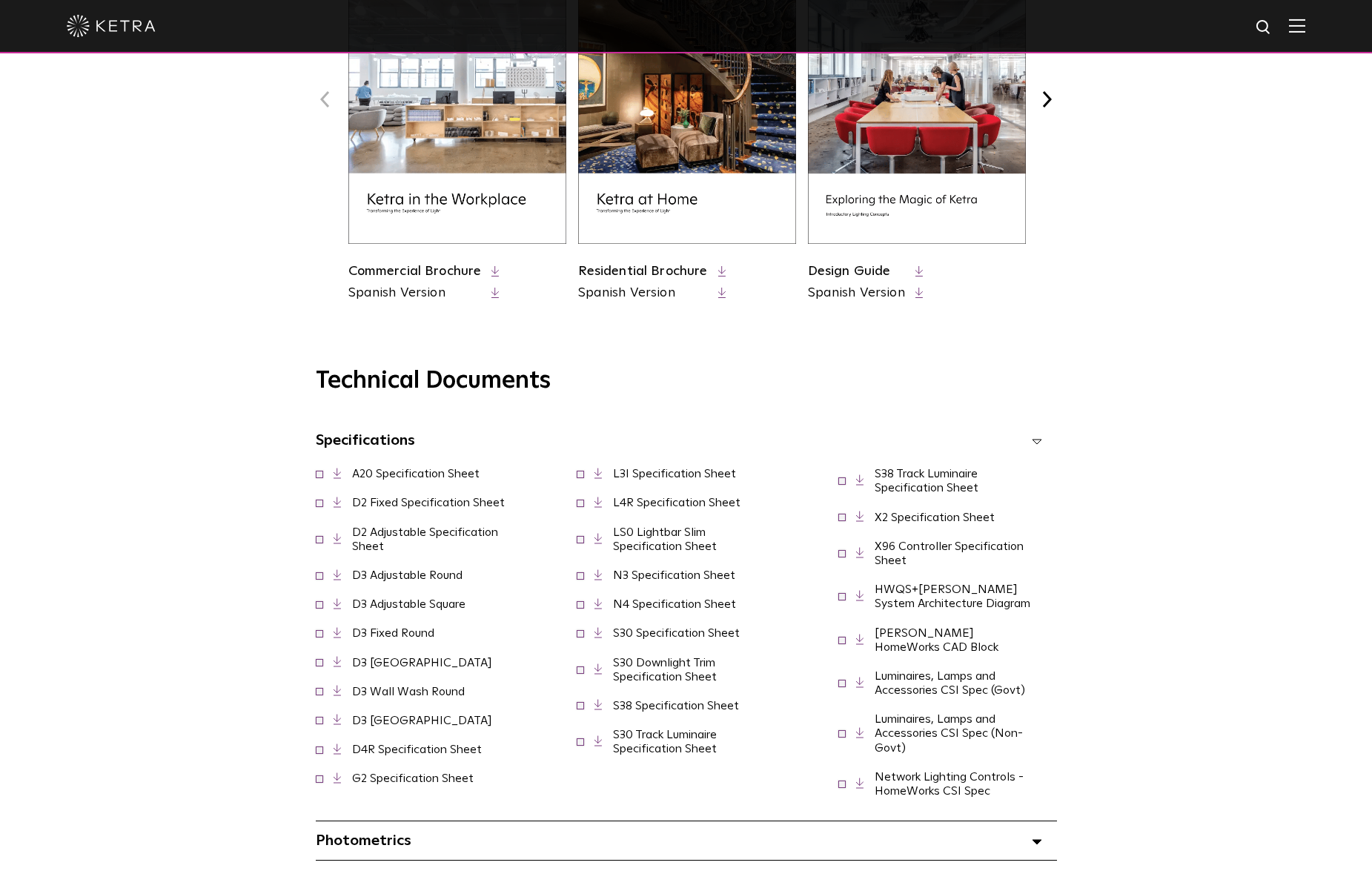
click at [1036, 441] on polygon at bounding box center [1037, 441] width 9 height 5
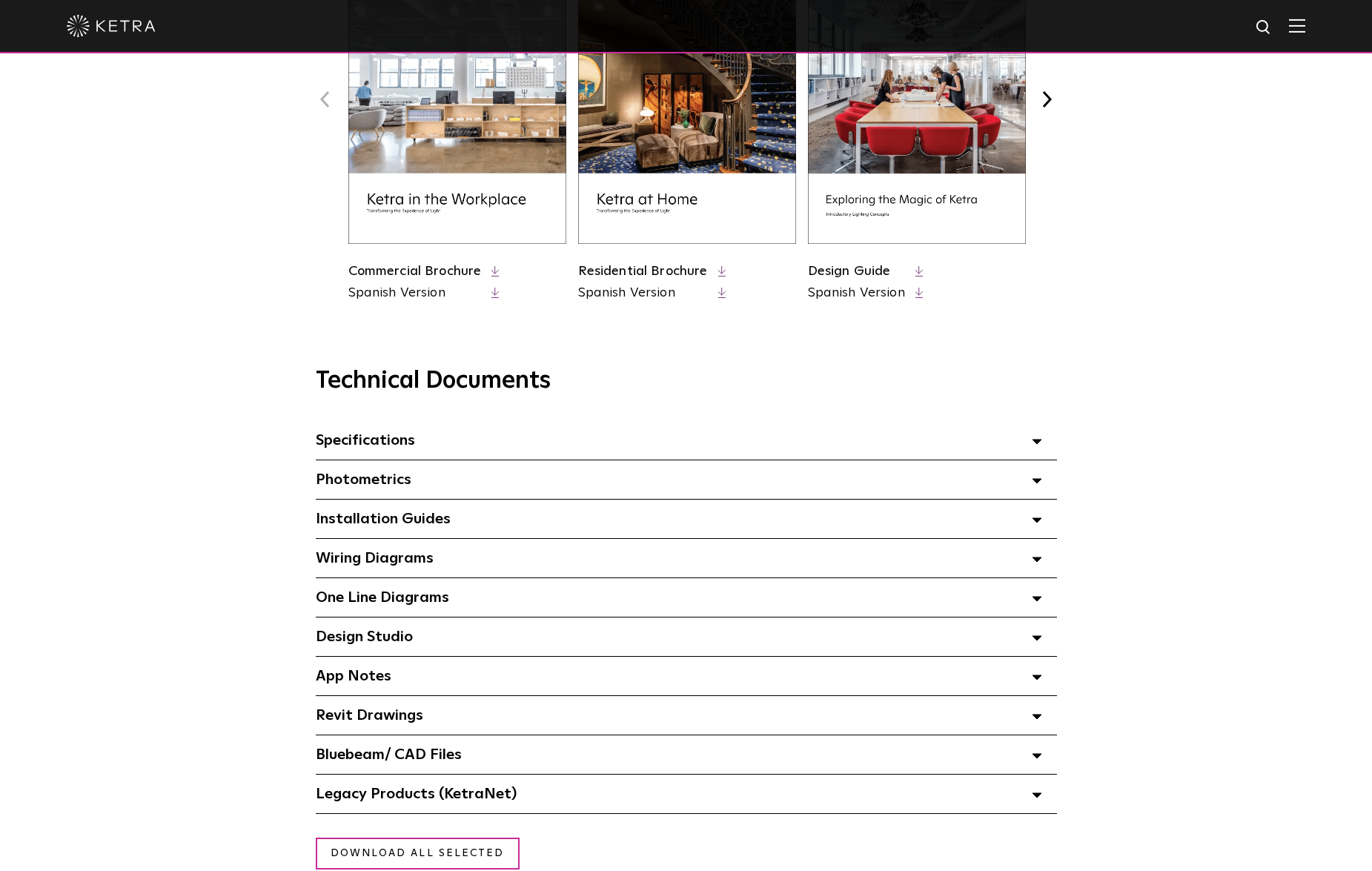
scroll to position [752, 0]
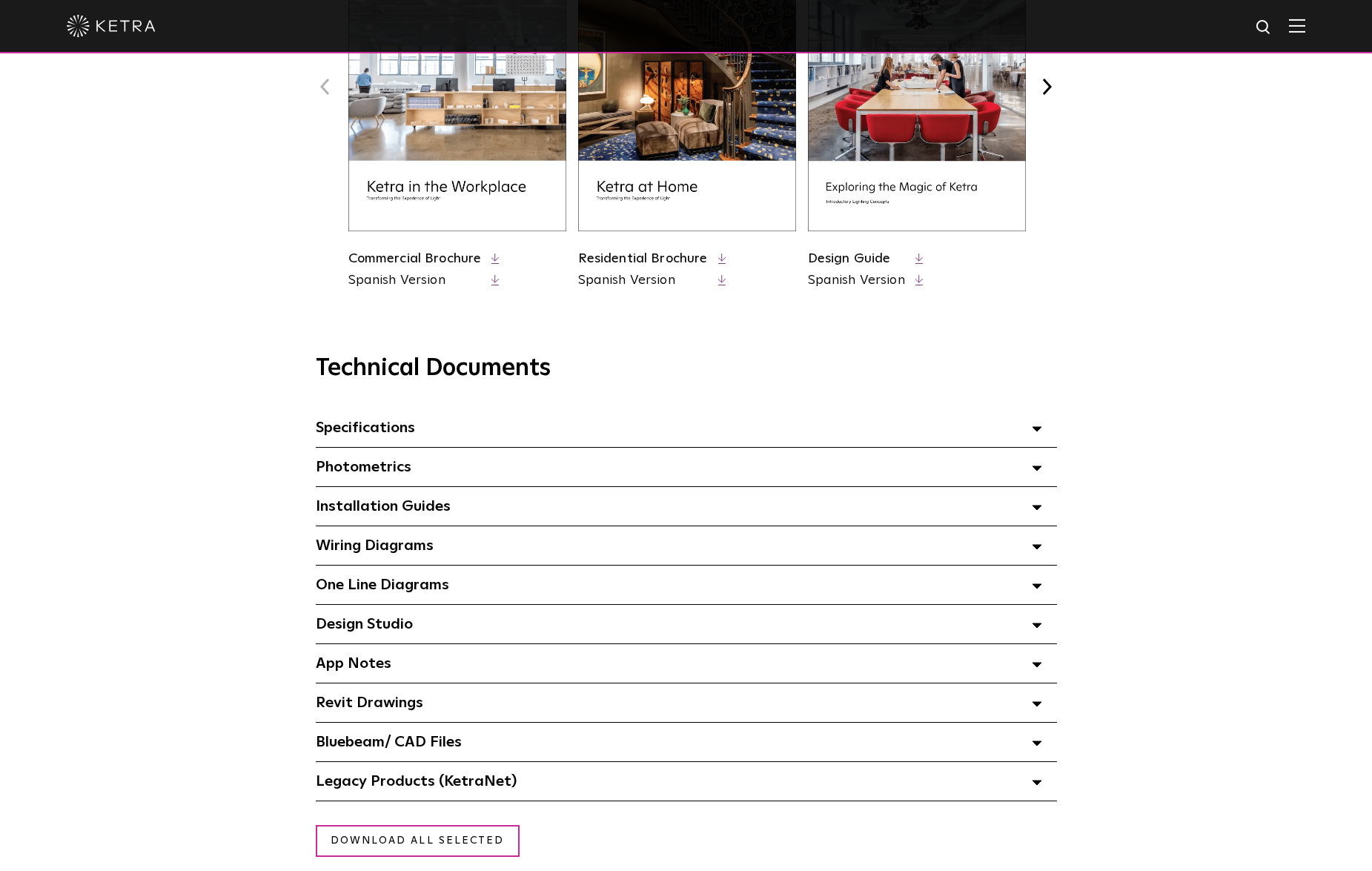
click at [1032, 462] on span at bounding box center [1037, 467] width 10 height 19
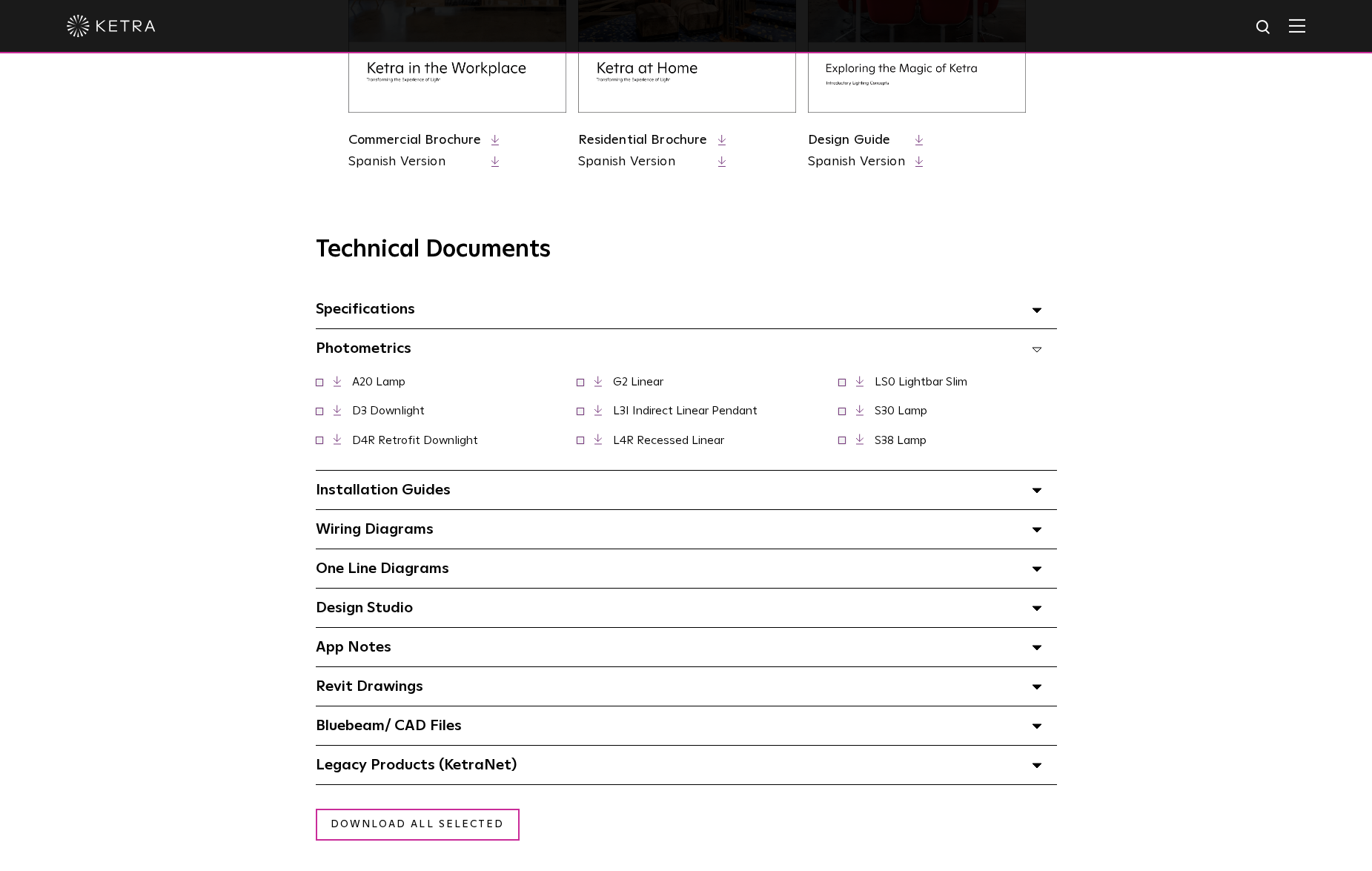
scroll to position [915, 0]
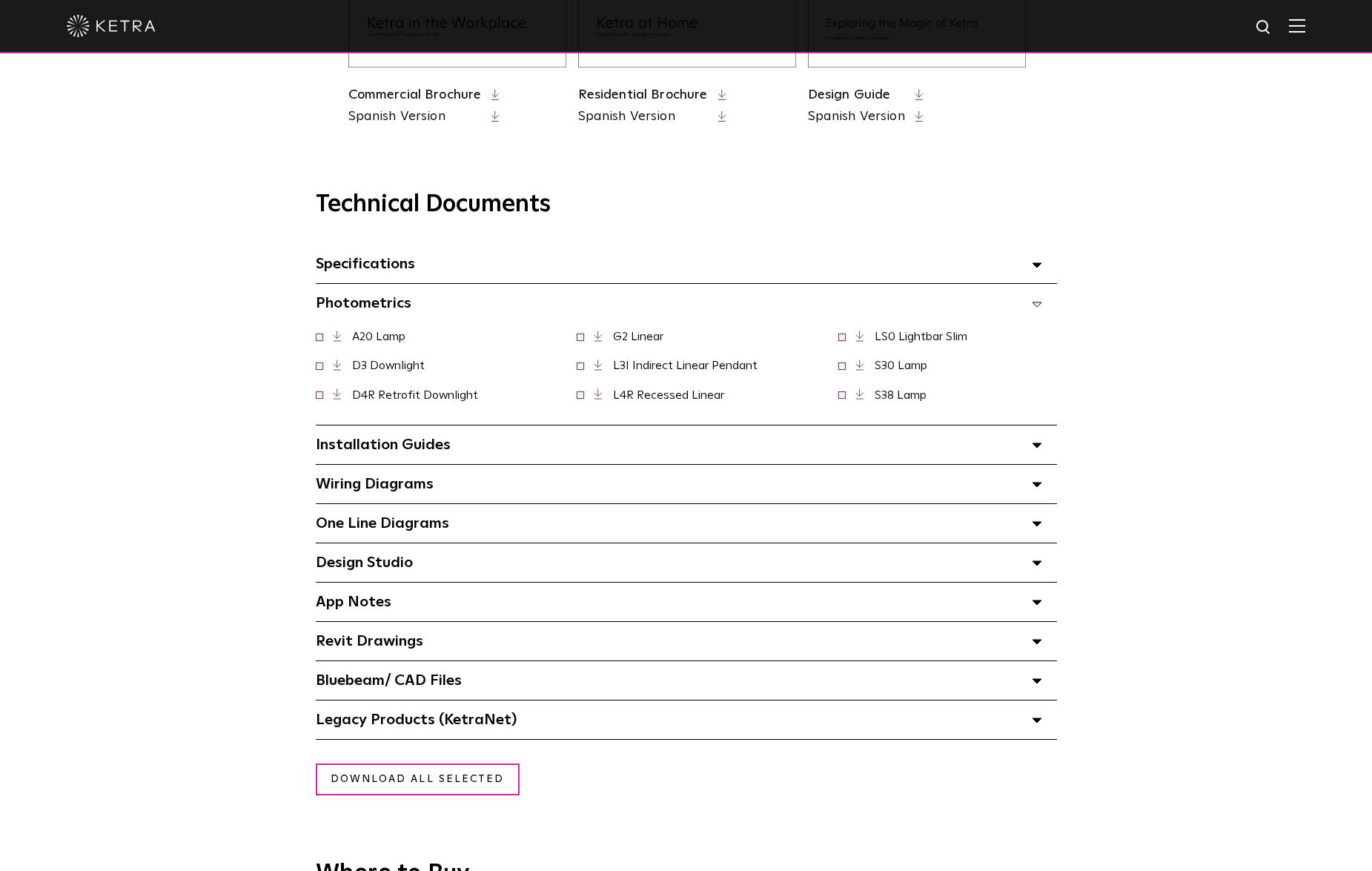
click at [1036, 443] on polygon at bounding box center [1037, 445] width 9 height 5
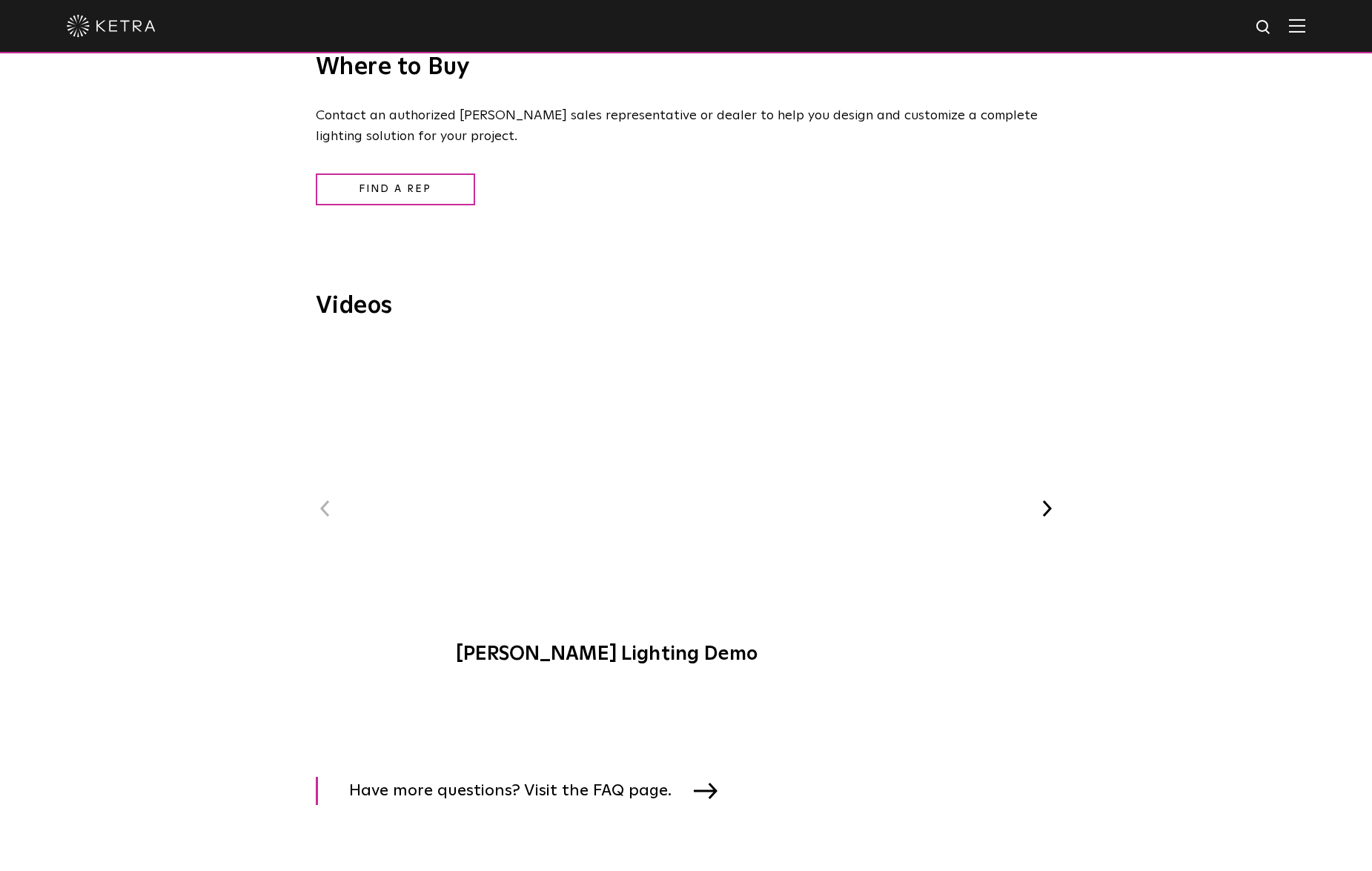
scroll to position [1781, 0]
